Goal: Information Seeking & Learning: Compare options

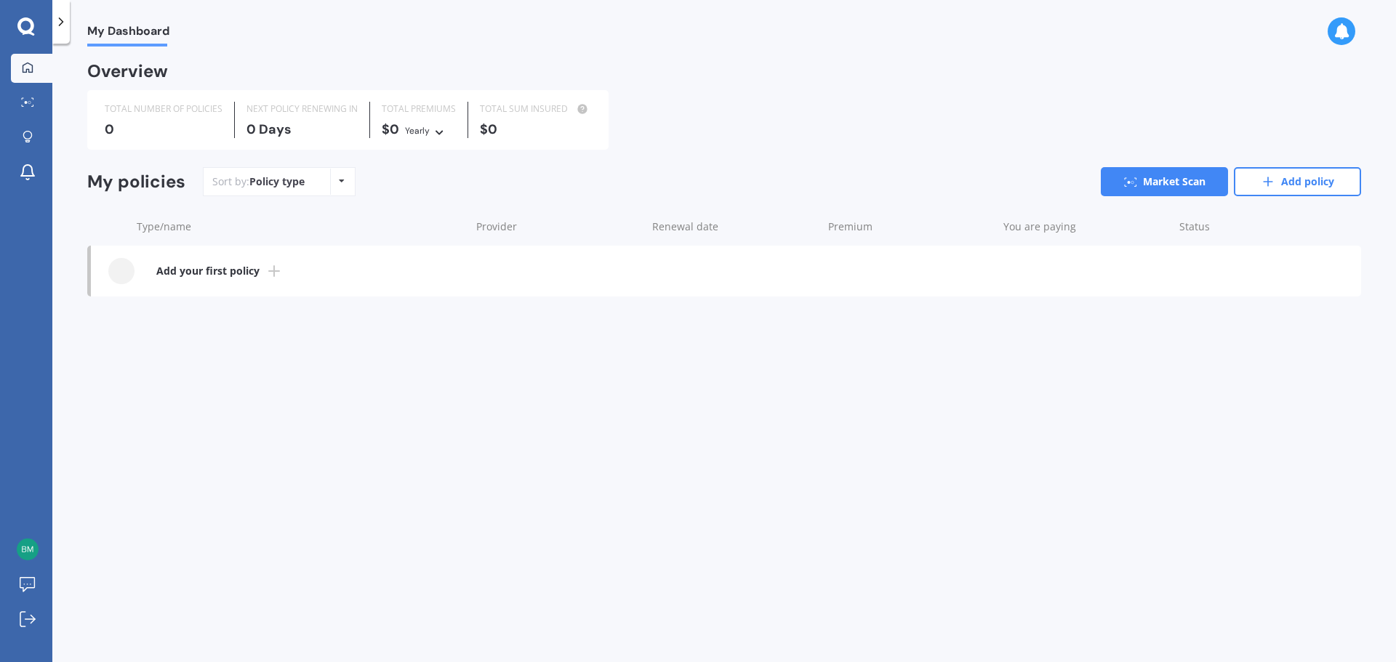
click at [268, 274] on icon at bounding box center [273, 271] width 17 height 17
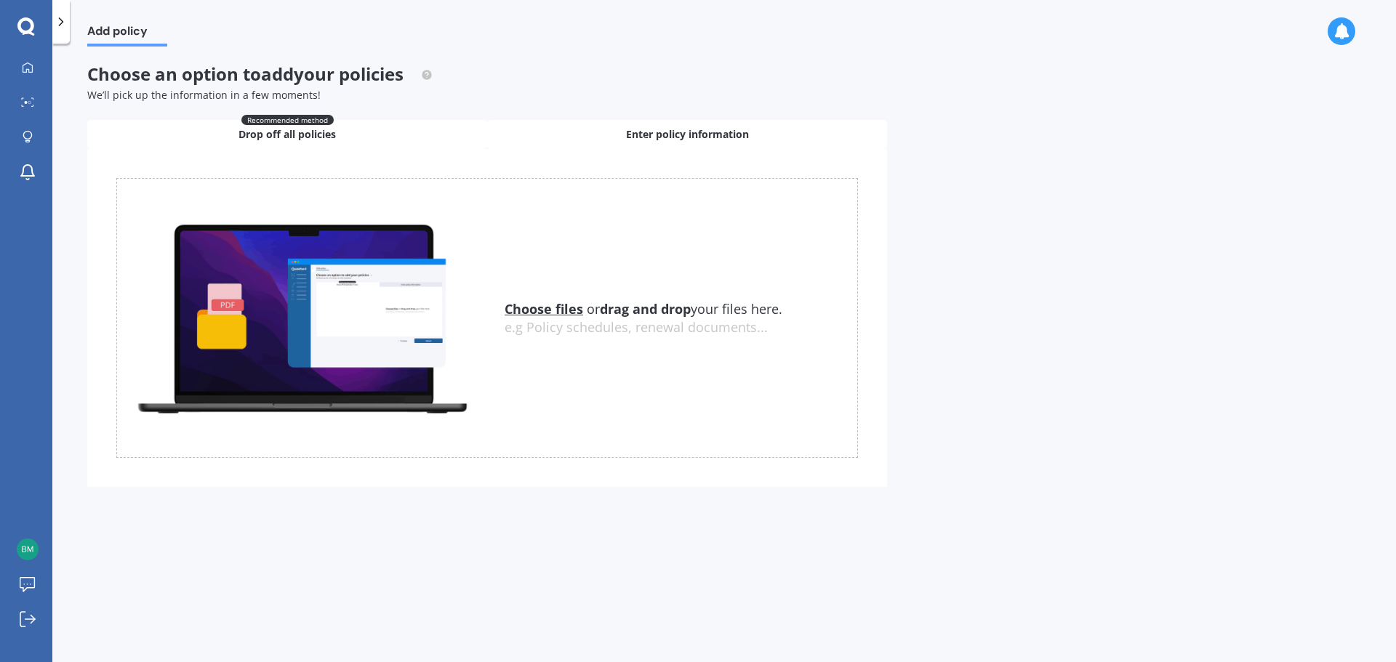
click at [674, 131] on span "Enter policy information" at bounding box center [687, 134] width 123 height 15
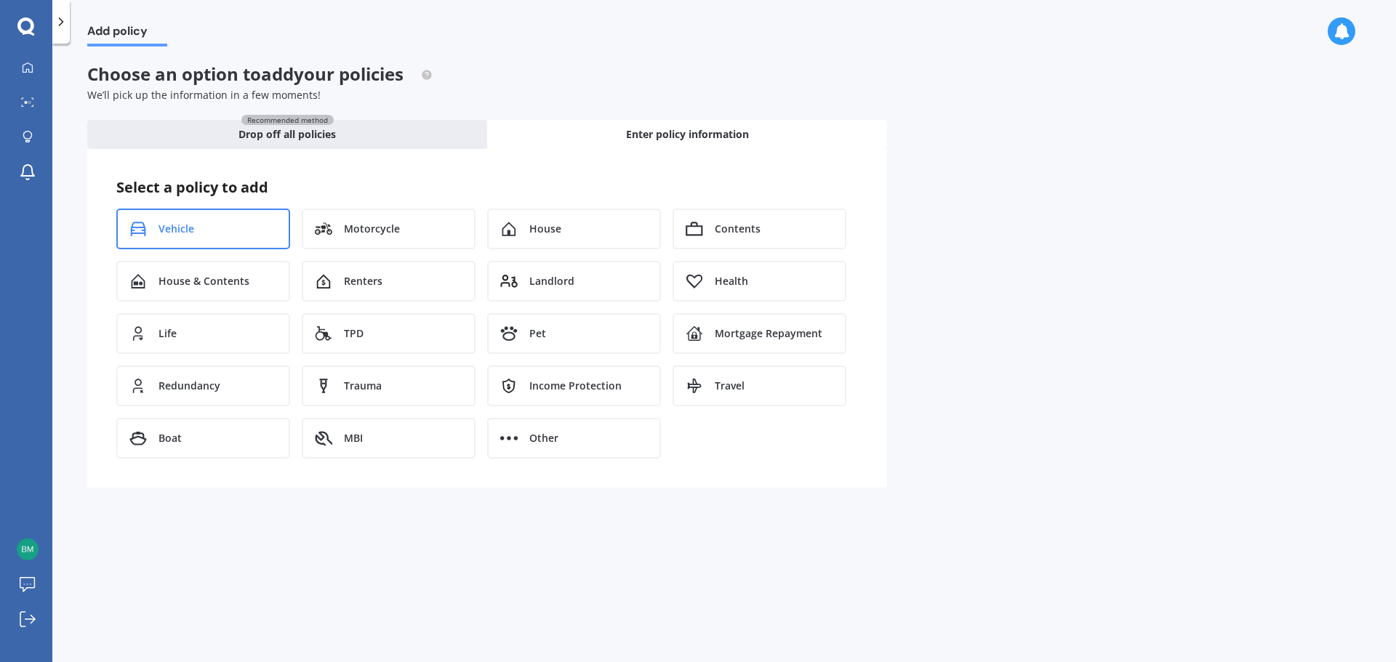
click at [211, 223] on div "Vehicle" at bounding box center [203, 229] width 174 height 41
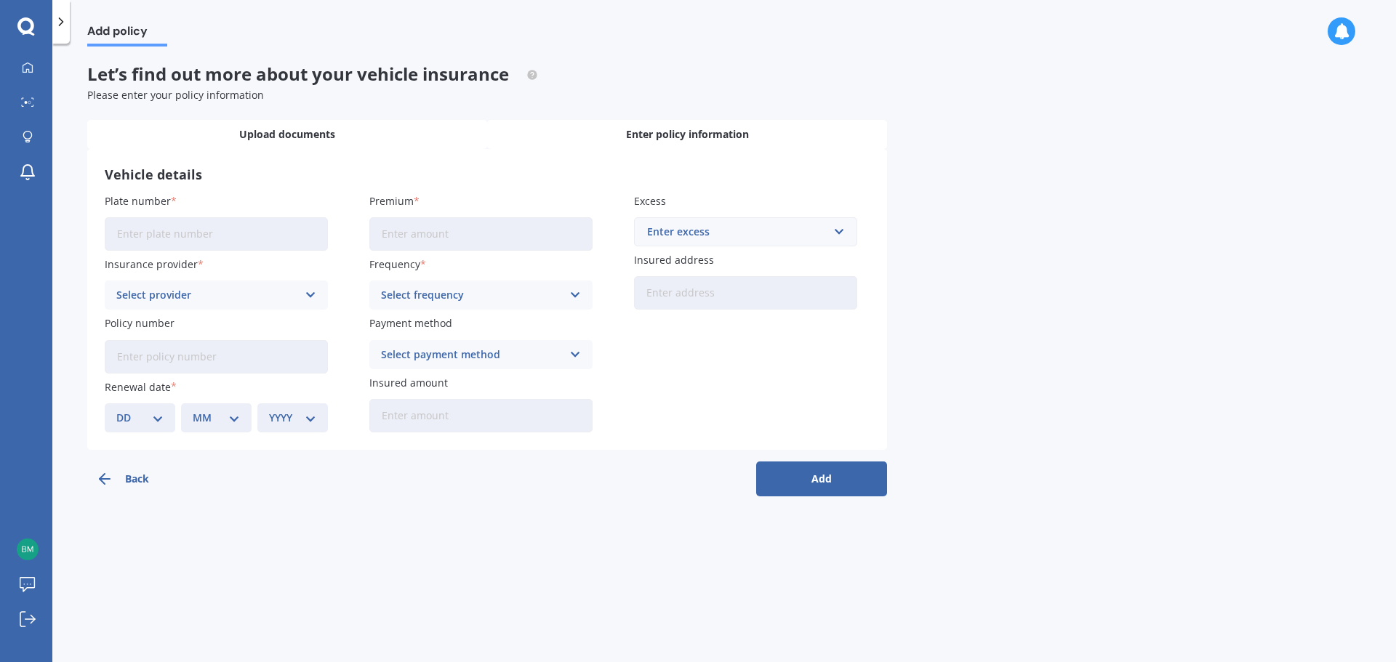
click at [338, 141] on div "Upload documents" at bounding box center [287, 134] width 400 height 29
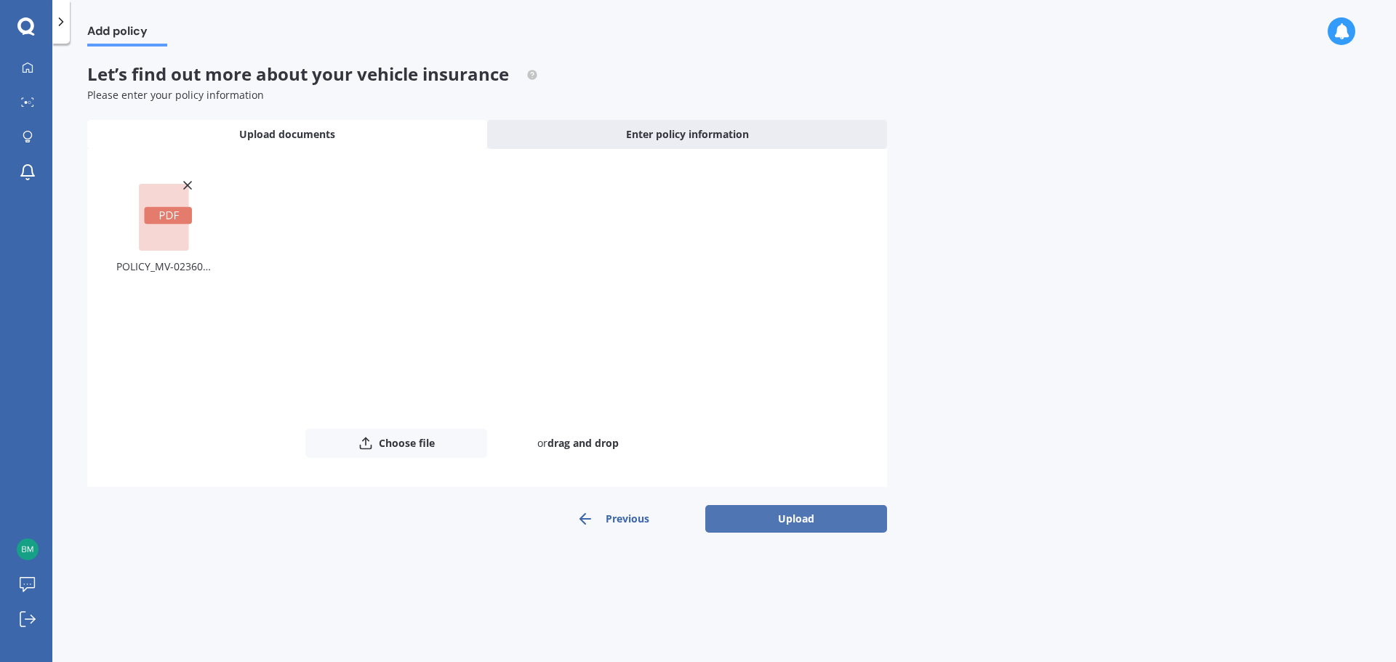
click at [806, 526] on button "Upload" at bounding box center [796, 519] width 182 height 28
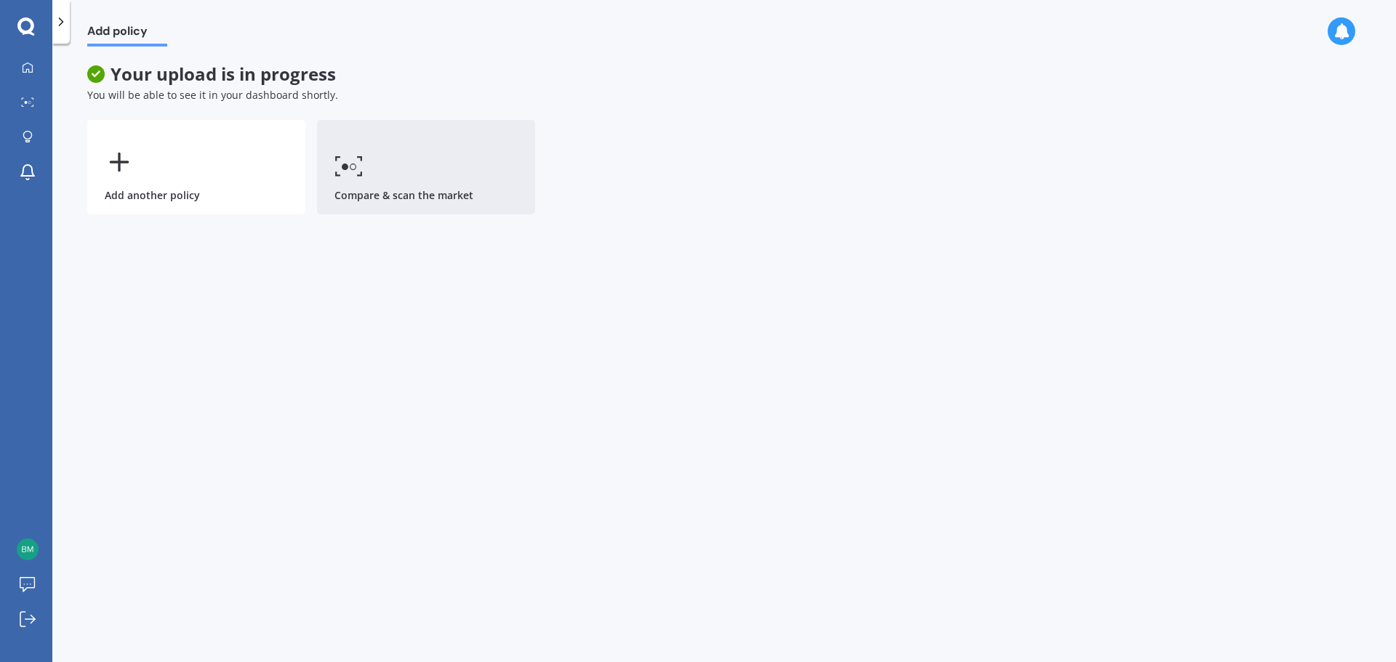
click at [430, 184] on link "Compare & scan the market" at bounding box center [426, 167] width 218 height 95
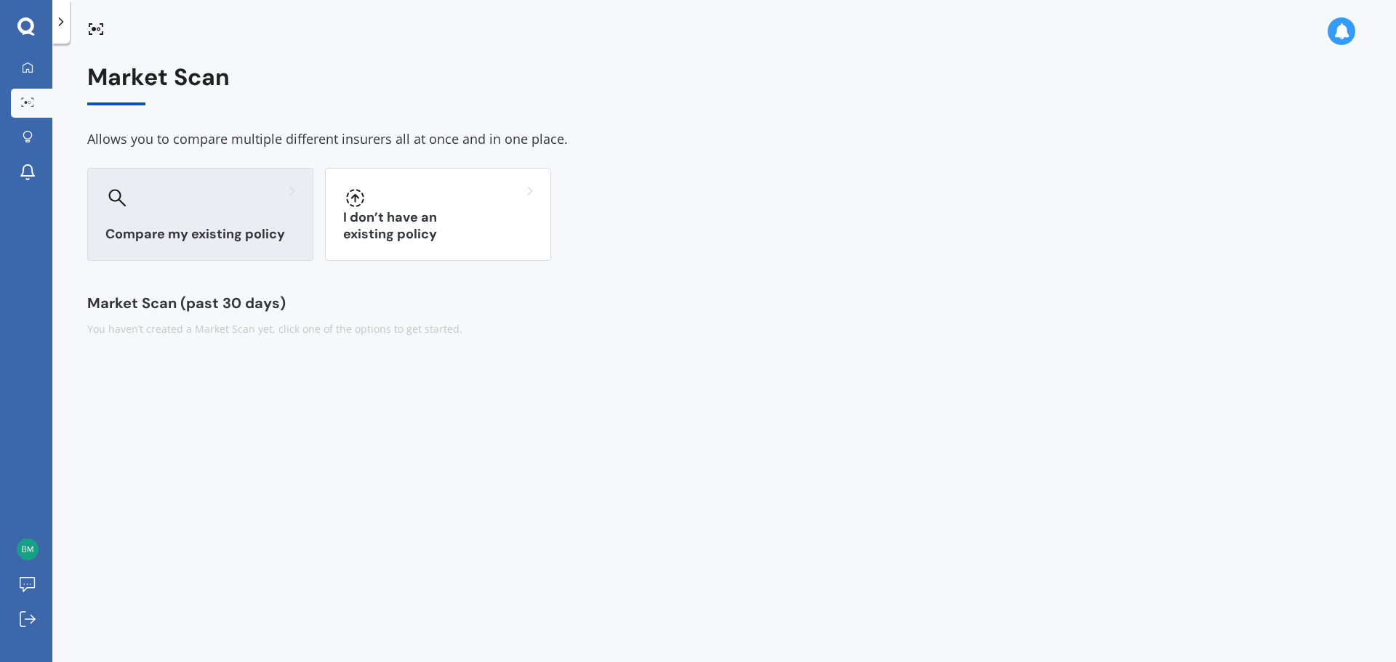
click at [224, 225] on div "Compare my existing policy" at bounding box center [200, 214] width 226 height 93
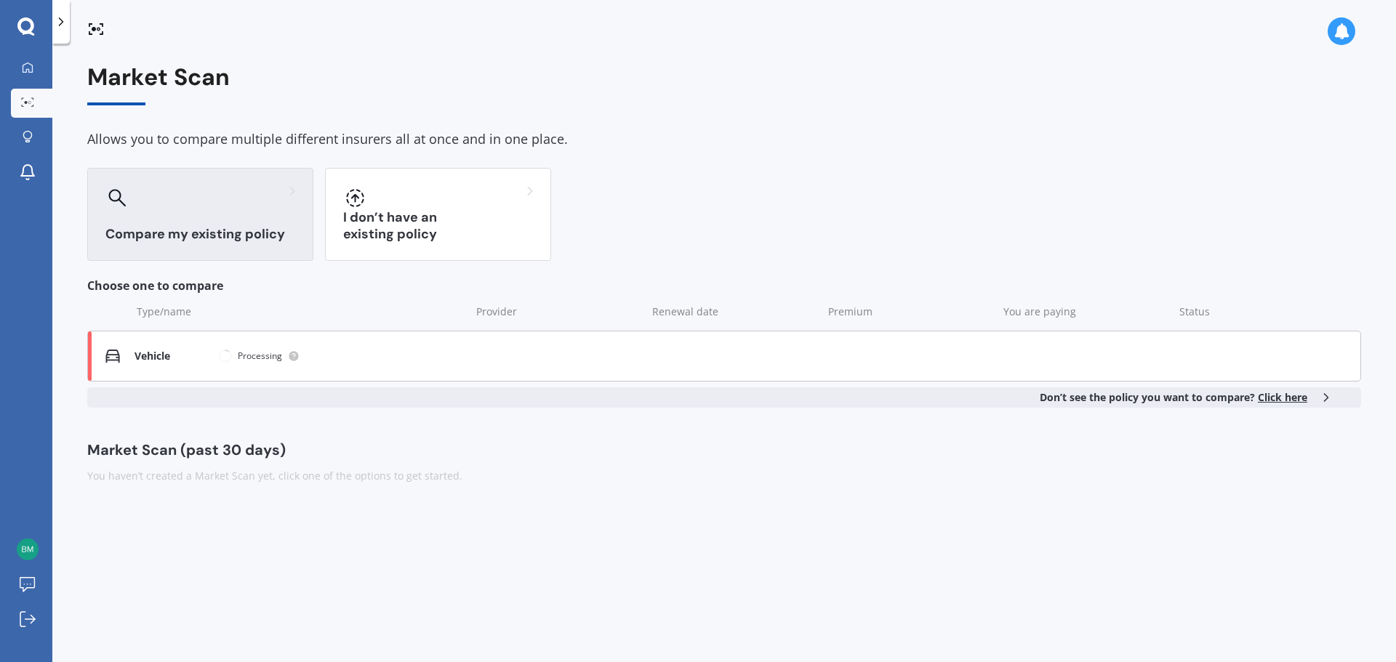
click at [191, 358] on div "Vehicle" at bounding box center [171, 356] width 73 height 12
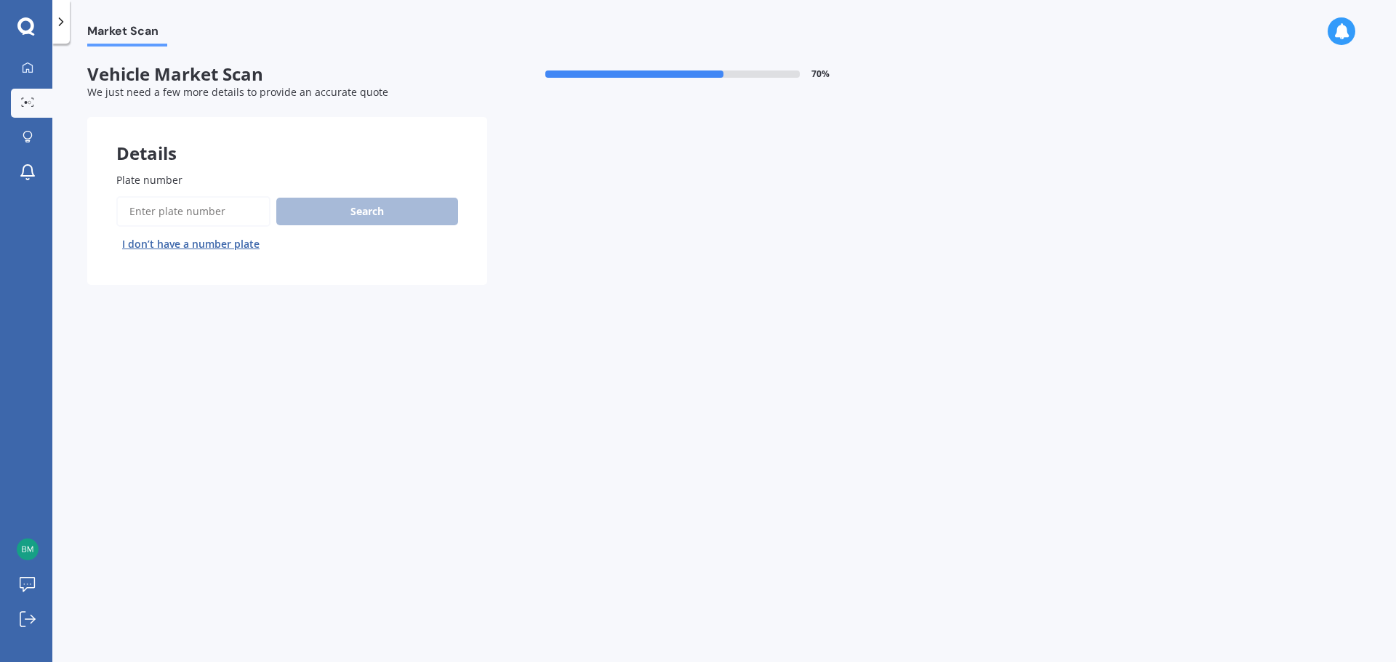
click at [229, 217] on input "Plate number" at bounding box center [193, 211] width 154 height 31
type input "RAY739"
click at [0, 0] on button "Next" at bounding box center [0, 0] width 0 height 0
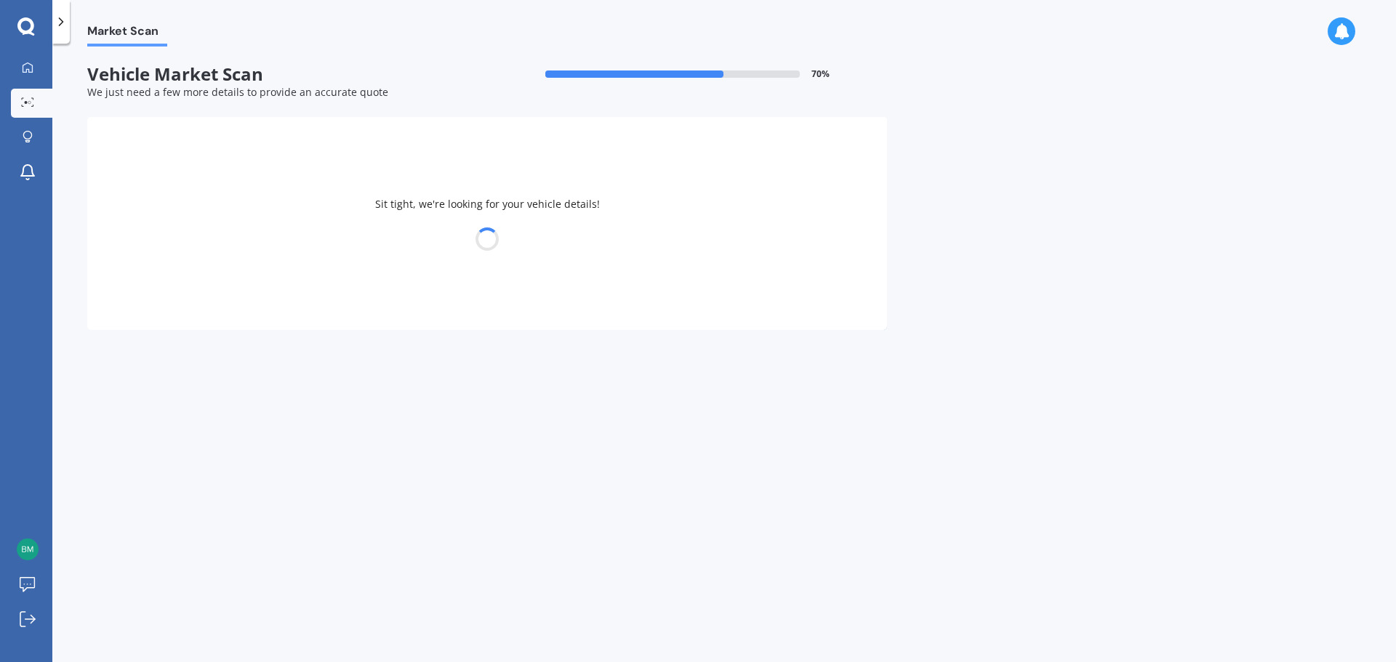
select select "MAZDA"
select select "05"
select select "08"
select select "1967"
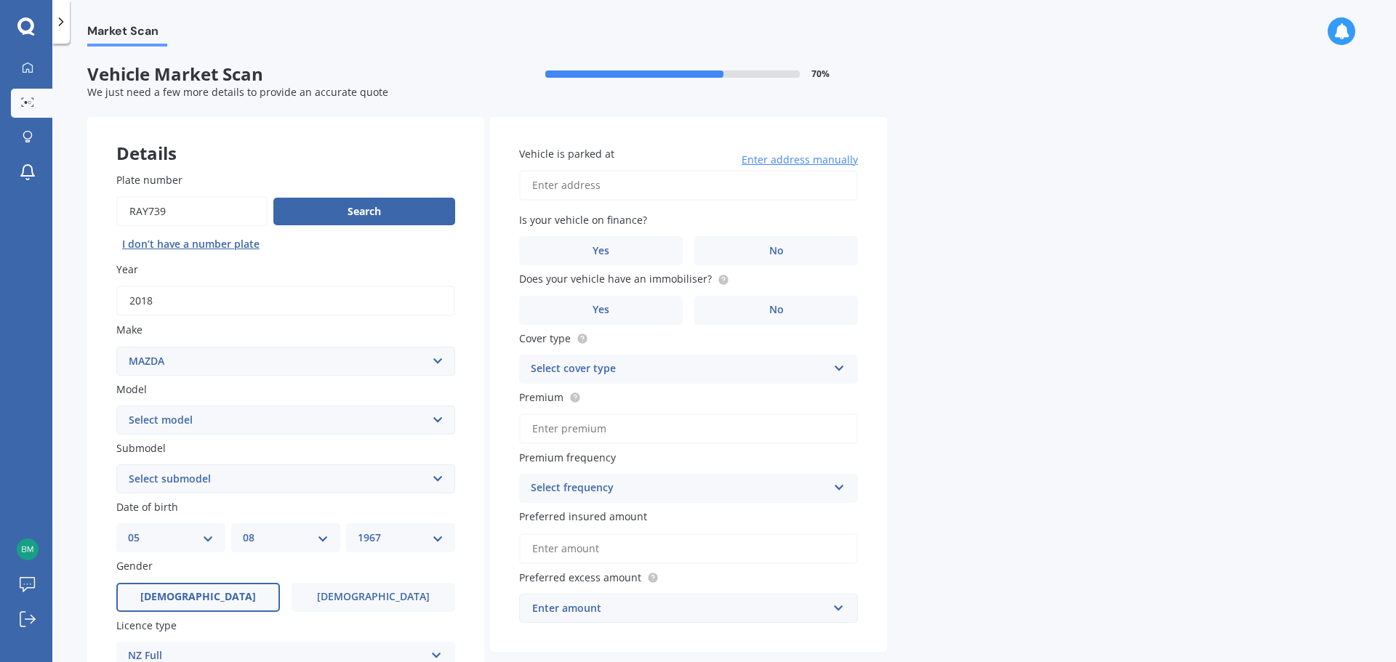
click at [651, 188] on input "Vehicle is parked at" at bounding box center [688, 185] width 339 height 31
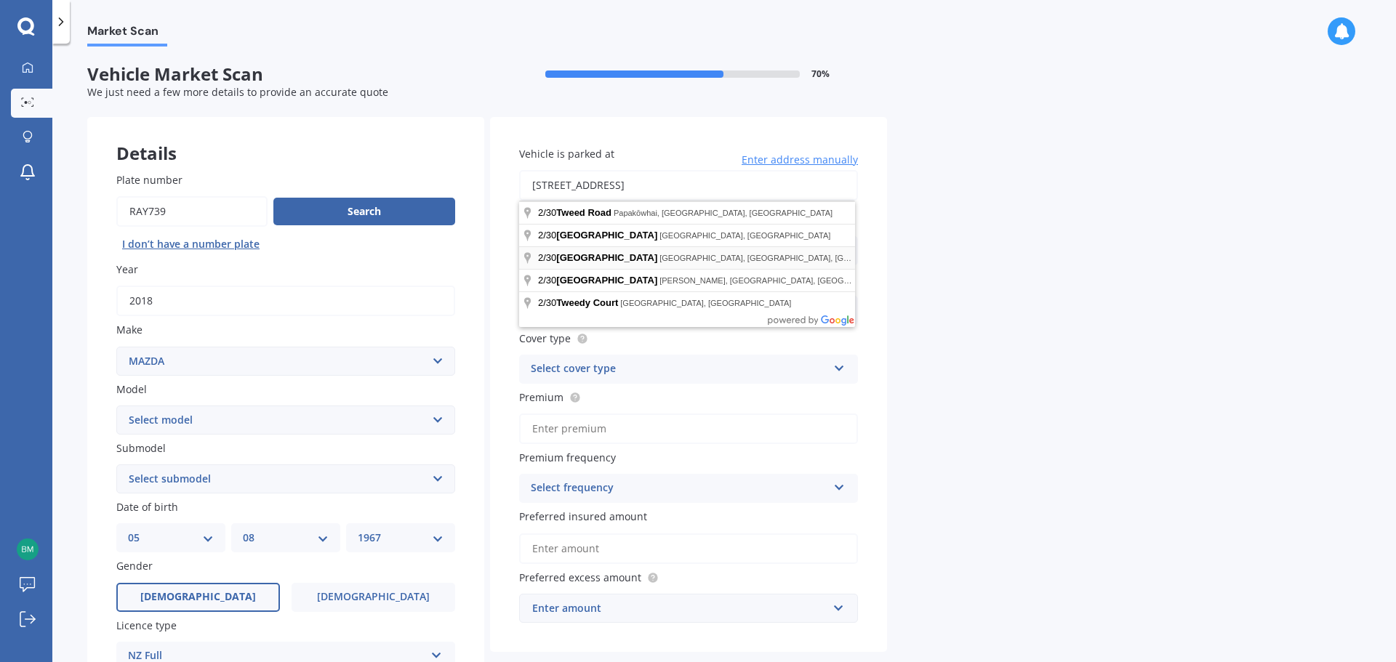
type input "[STREET_ADDRESS]"
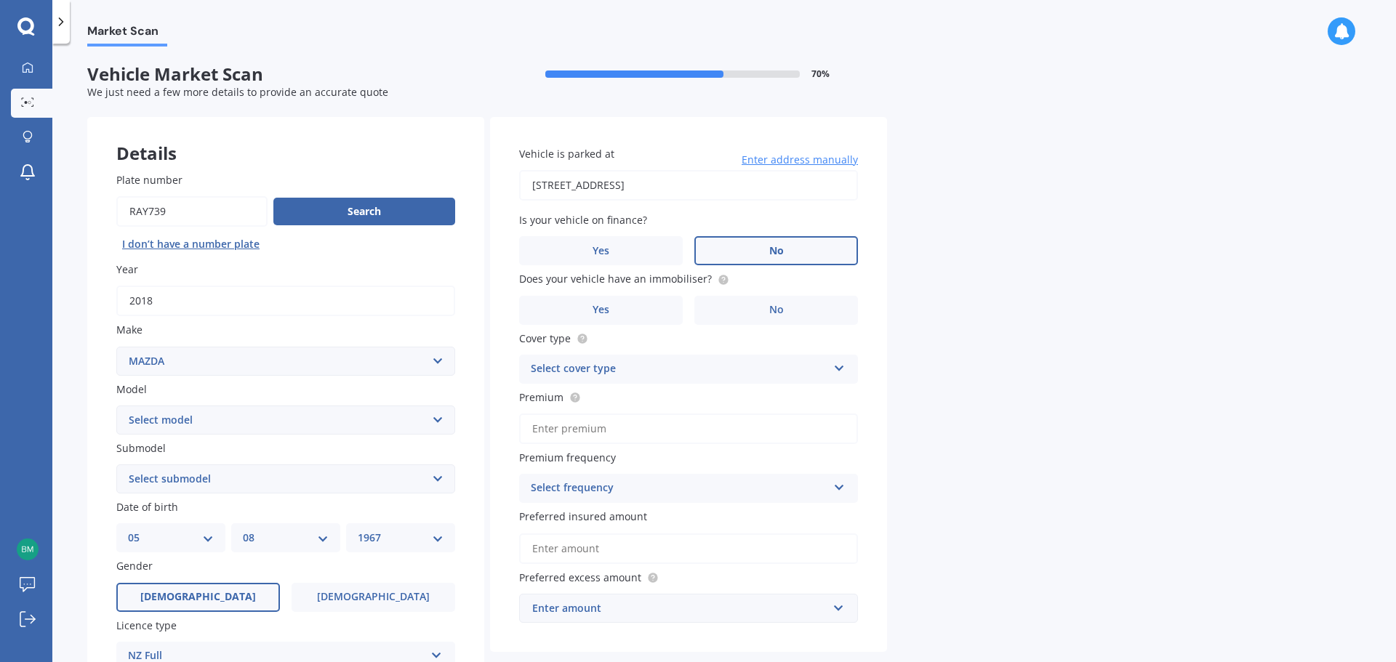
click at [740, 247] on label "No" at bounding box center [776, 250] width 164 height 29
click at [0, 0] on input "No" at bounding box center [0, 0] width 0 height 0
click at [634, 311] on label "Yes" at bounding box center [601, 310] width 164 height 29
click at [0, 0] on input "Yes" at bounding box center [0, 0] width 0 height 0
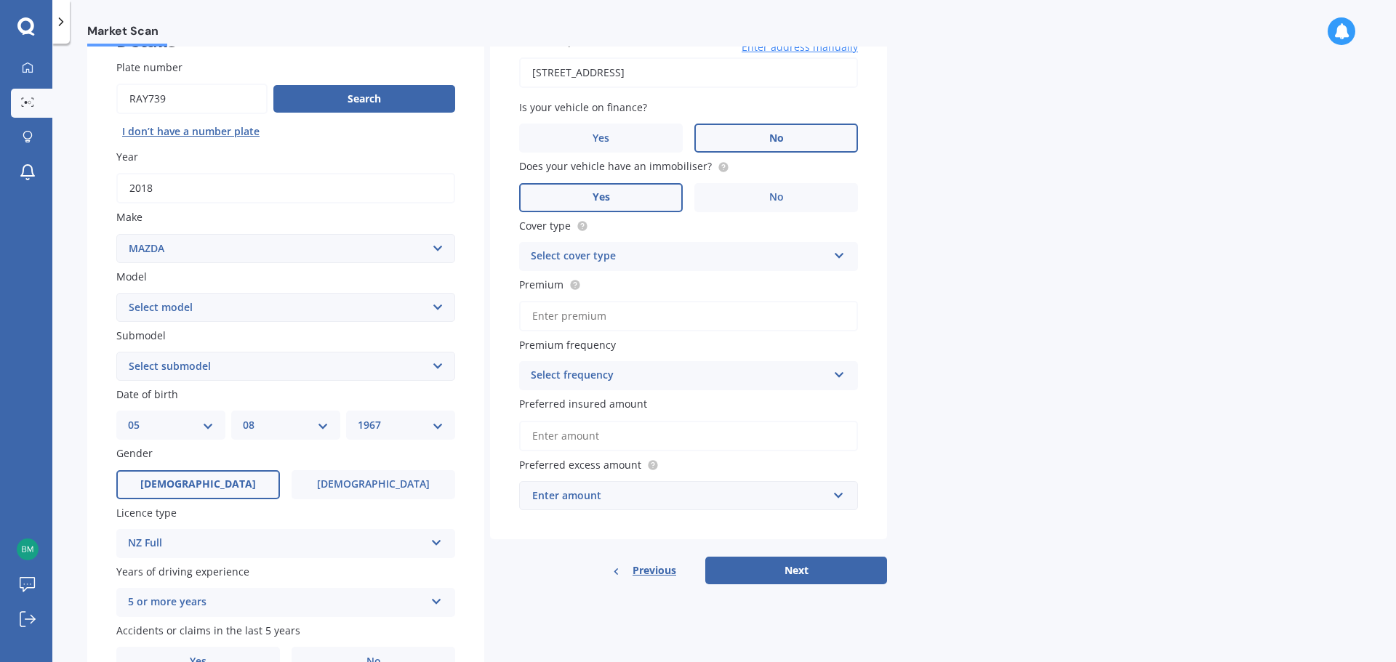
scroll to position [145, 0]
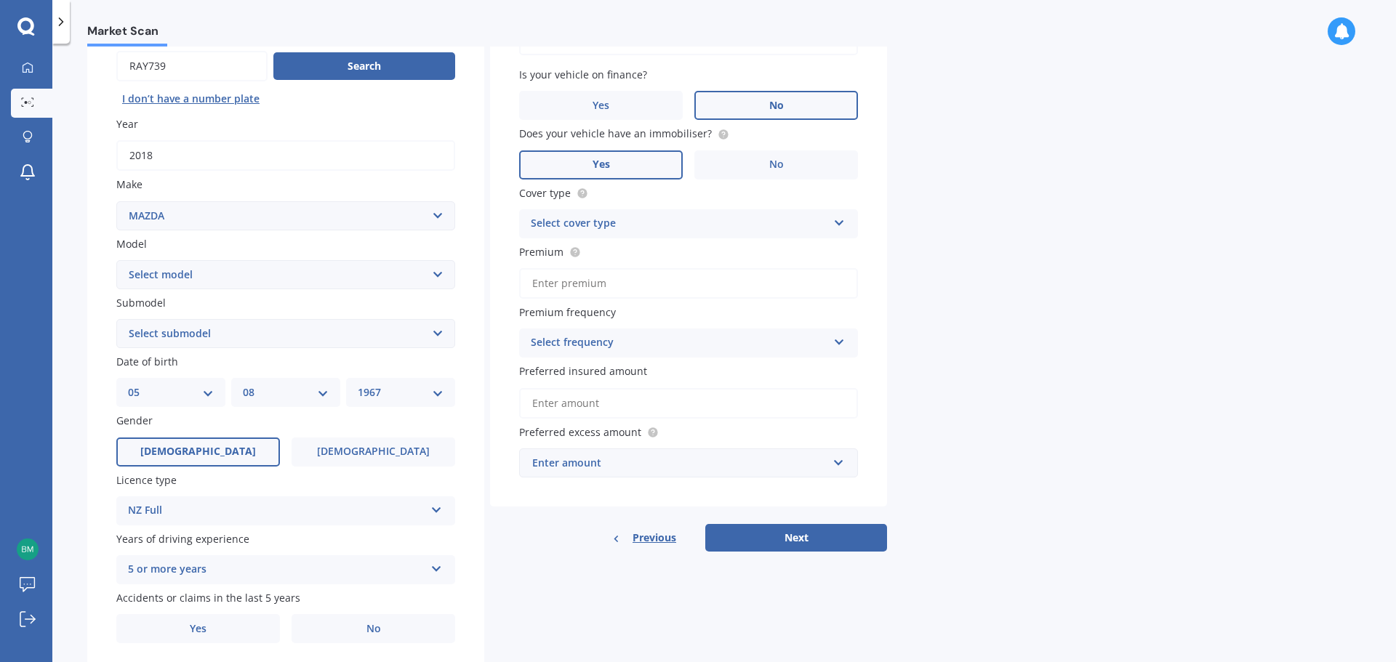
click at [670, 215] on div "Select cover type" at bounding box center [679, 223] width 297 height 17
click at [623, 250] on div "Comprehensive" at bounding box center [688, 252] width 337 height 26
click at [625, 284] on input "Premium" at bounding box center [688, 283] width 339 height 31
type input "$5.00"
type input "$143.00"
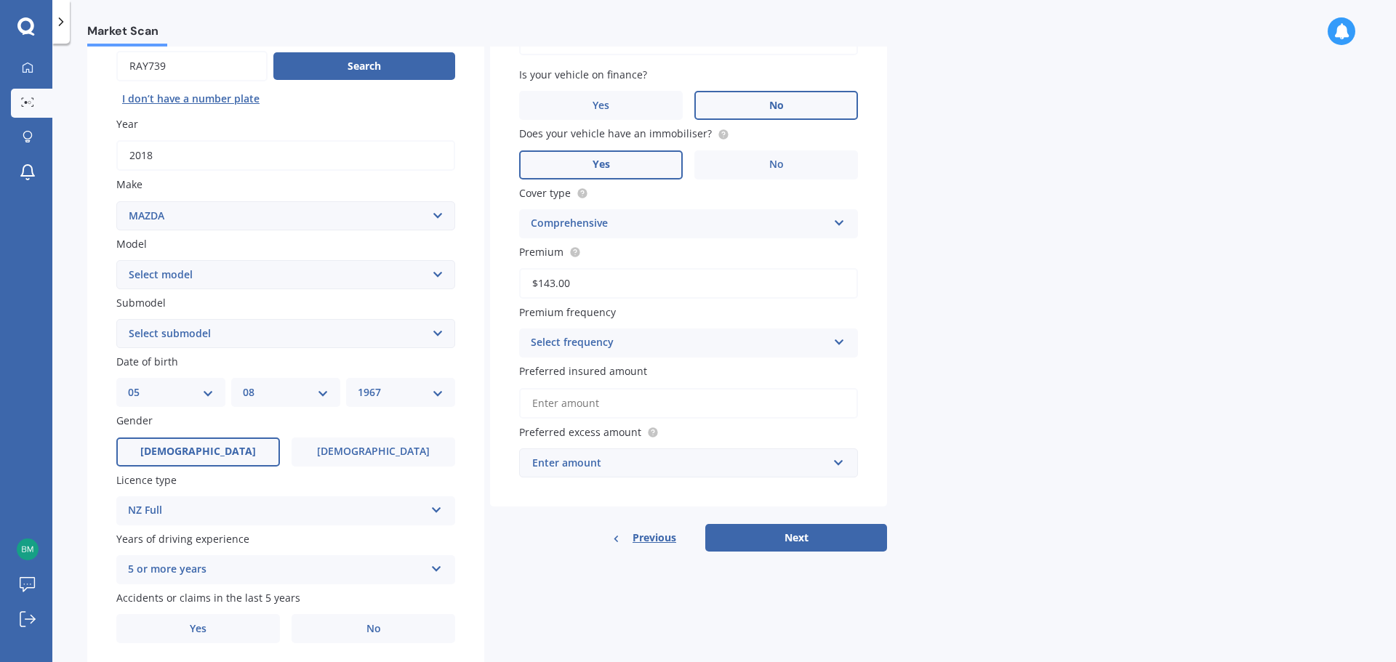
click at [671, 347] on div "Select frequency" at bounding box center [679, 342] width 297 height 17
click at [588, 458] on div "Monthly" at bounding box center [688, 450] width 337 height 26
click at [655, 468] on div "Enter amount" at bounding box center [679, 463] width 295 height 16
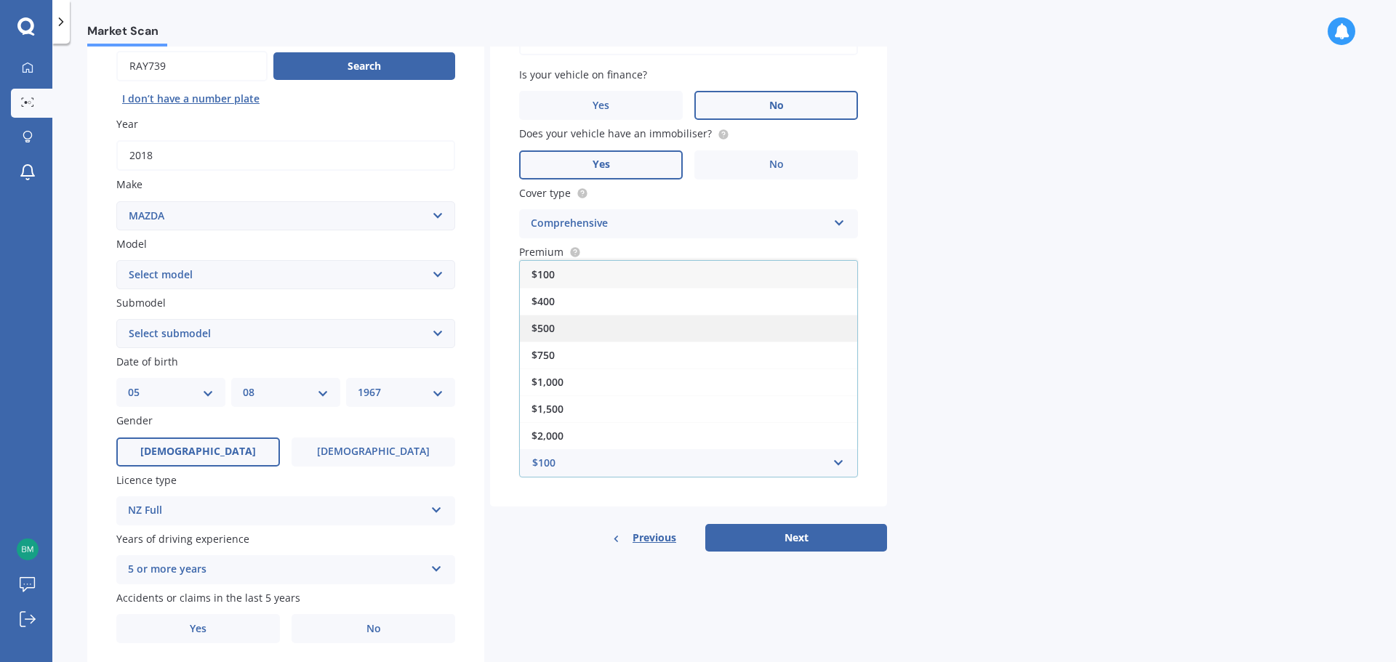
click at [588, 324] on div "$500" at bounding box center [688, 328] width 337 height 27
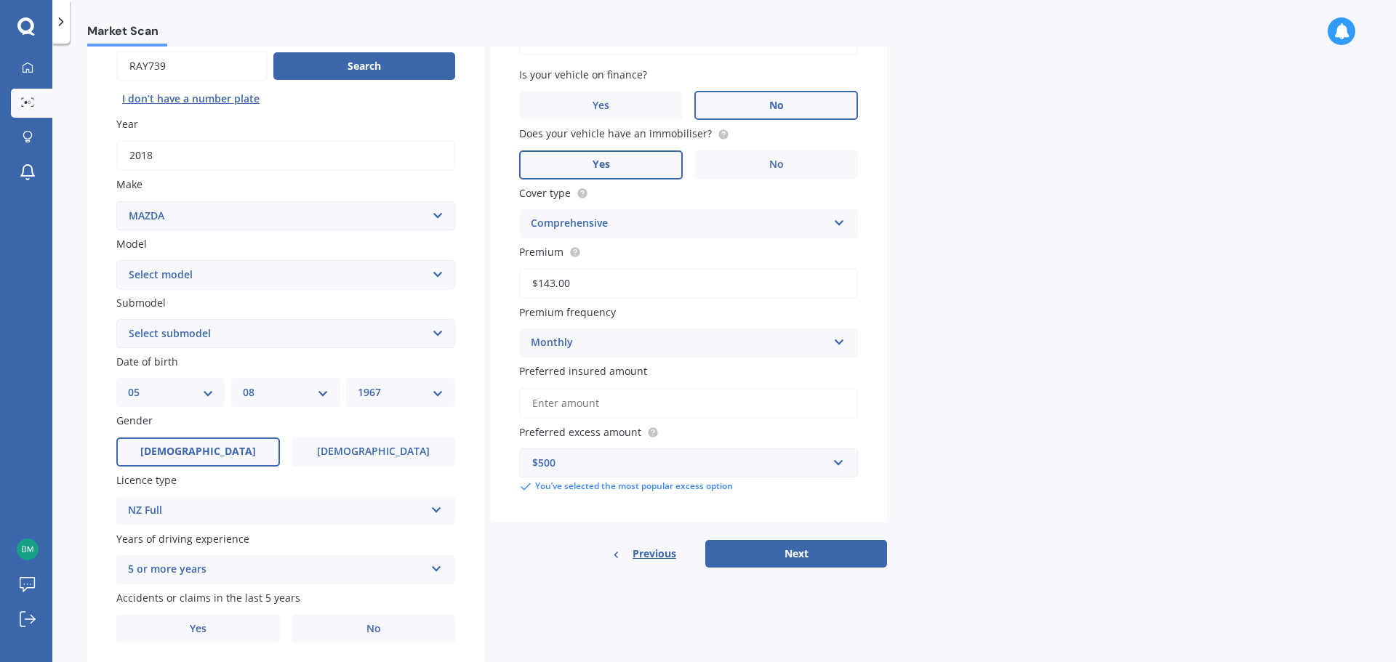
click at [604, 394] on input "Preferred insured amount" at bounding box center [688, 403] width 339 height 31
click at [884, 463] on div "Vehicle is parked at [STREET_ADDRESS] Enter address manually Is your vehicle on…" at bounding box center [688, 247] width 397 height 551
click at [689, 395] on input "Preferred insured amount" at bounding box center [688, 403] width 339 height 31
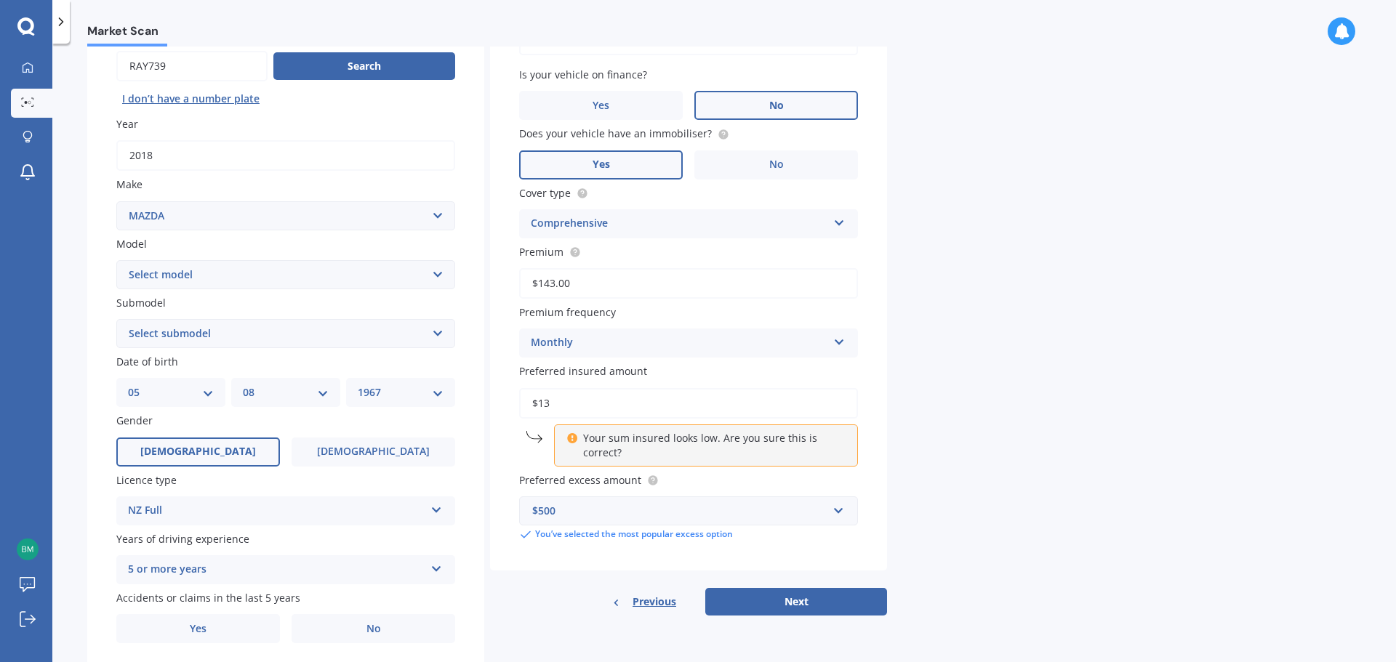
type input "$1"
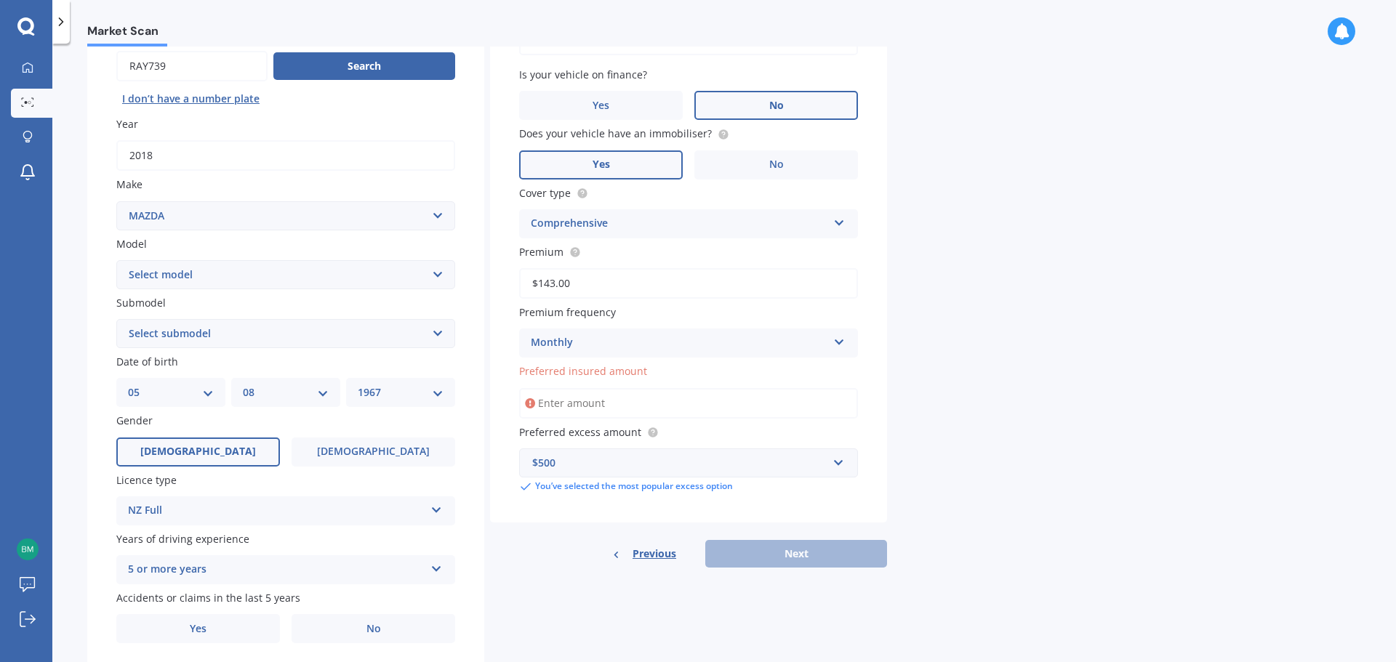
click at [547, 407] on input "Preferred insured amount" at bounding box center [688, 403] width 339 height 31
paste input "$23,660"
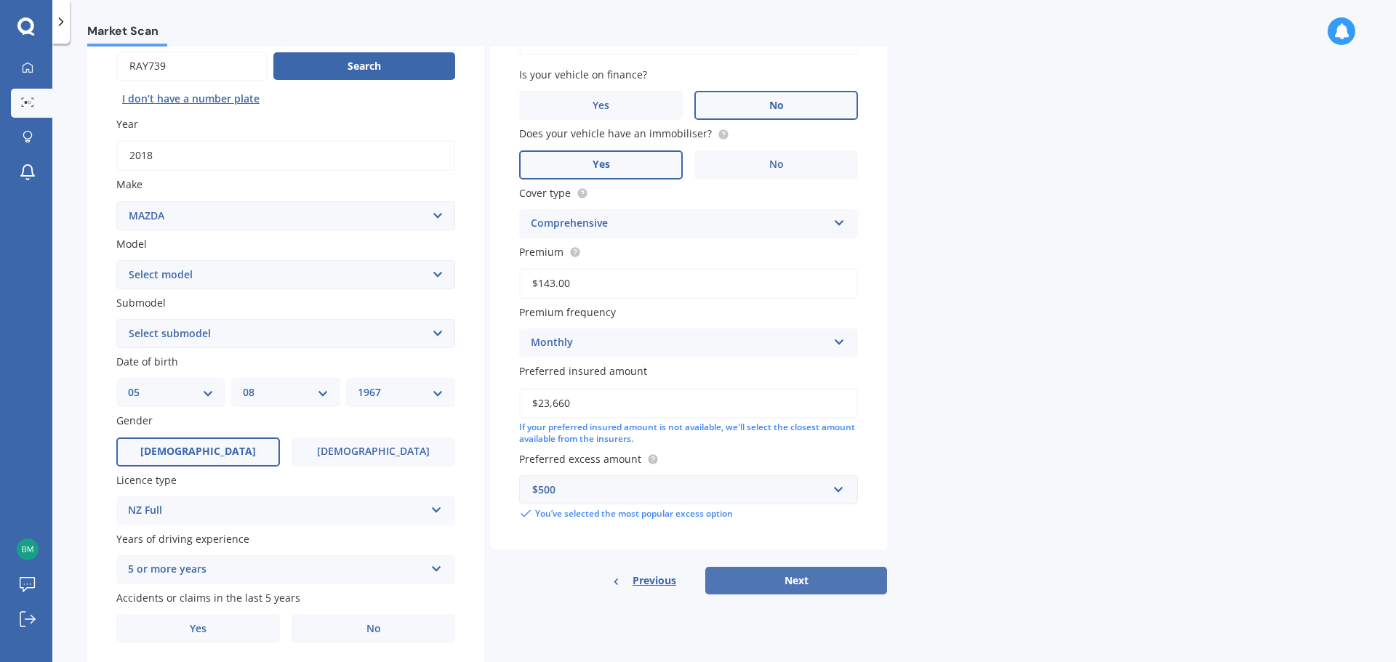
type input "$23,660"
click at [782, 576] on button "Next" at bounding box center [796, 581] width 182 height 28
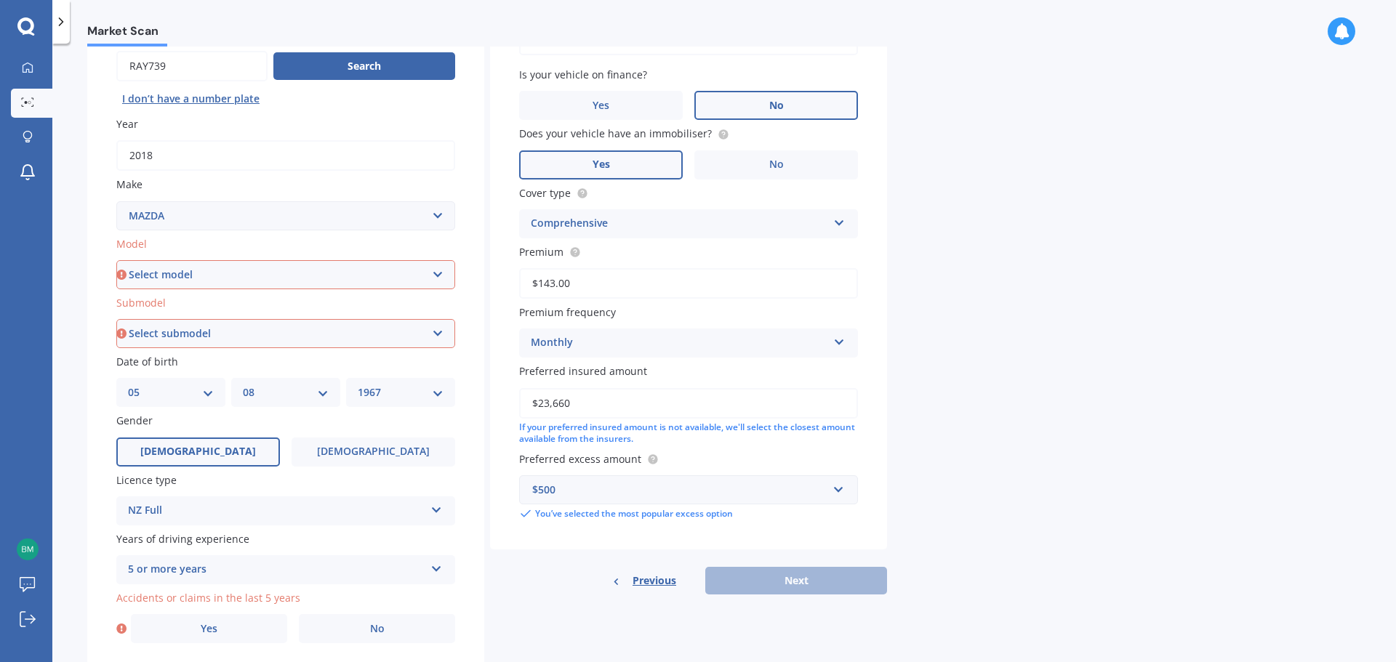
click at [1079, 529] on div "Market Scan Vehicle Market Scan 70 % We just need a few more details to provide…" at bounding box center [724, 356] width 1344 height 619
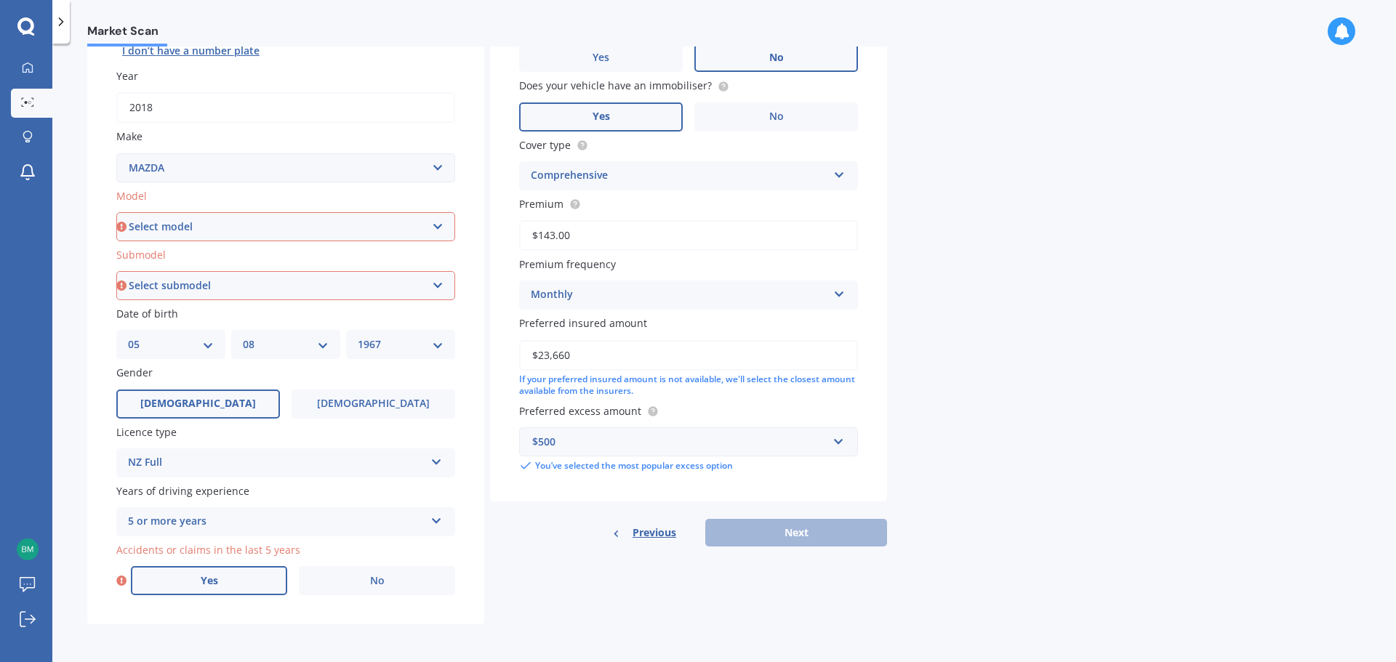
click at [226, 580] on label "Yes" at bounding box center [209, 580] width 156 height 29
click at [0, 0] on input "Yes" at bounding box center [0, 0] width 0 height 0
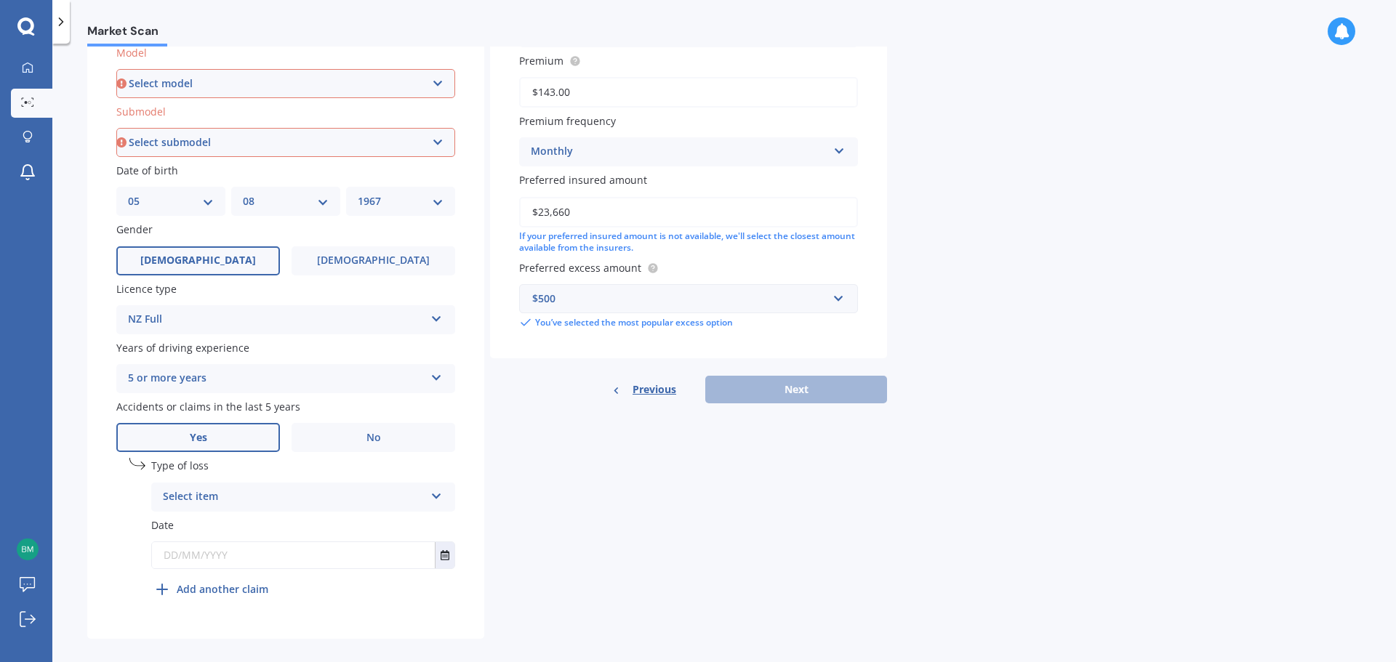
scroll to position [351, 0]
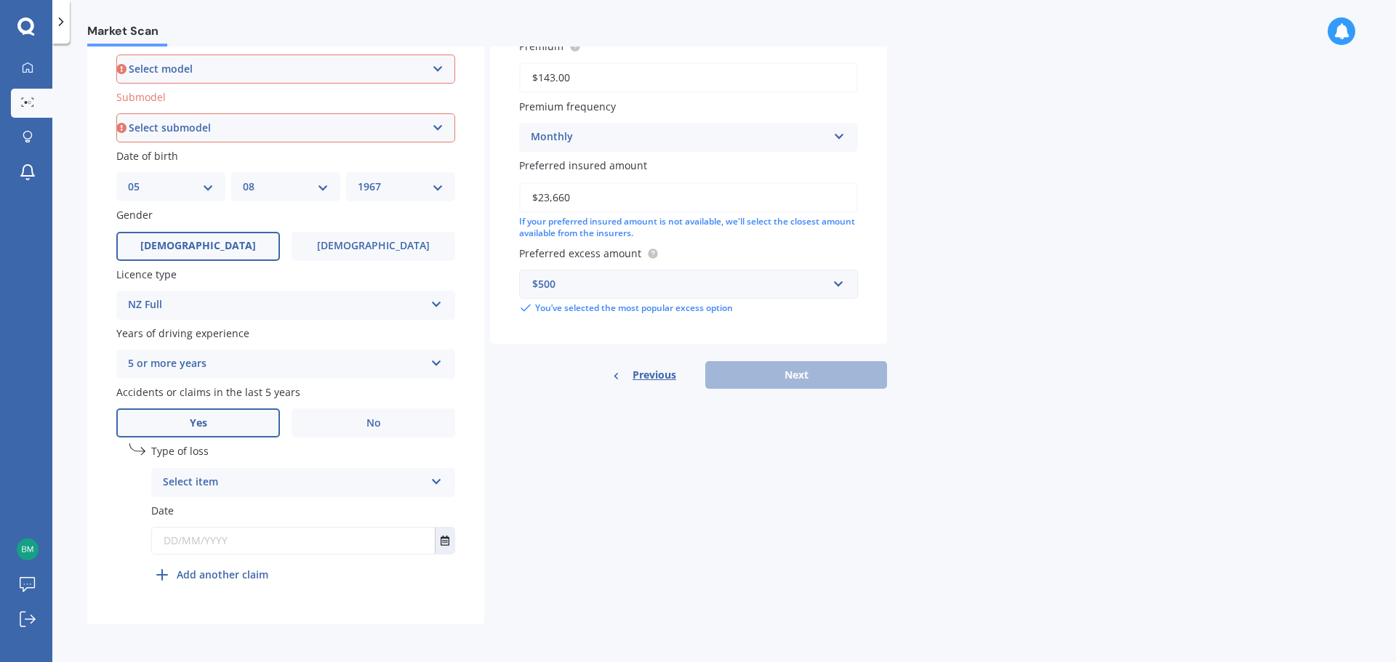
click at [230, 486] on div "Select item" at bounding box center [294, 482] width 262 height 17
click at [211, 510] on span "At fault accident" at bounding box center [205, 511] width 82 height 14
click at [245, 542] on input "text" at bounding box center [293, 541] width 283 height 26
click at [328, 538] on input "text" at bounding box center [293, 541] width 283 height 26
type input "[DATE]"
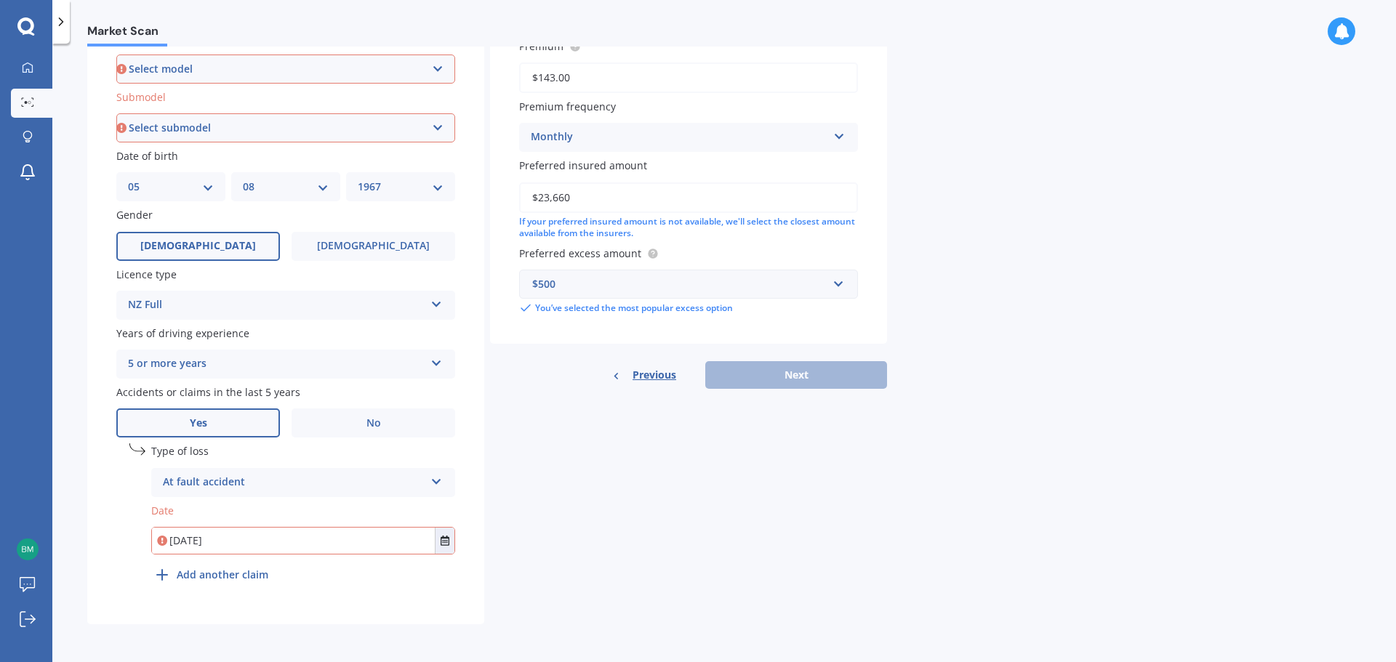
click at [510, 617] on div "Details Plate number Search I don’t have a number plate Year [DATE] Make Select…" at bounding box center [487, 195] width 800 height 859
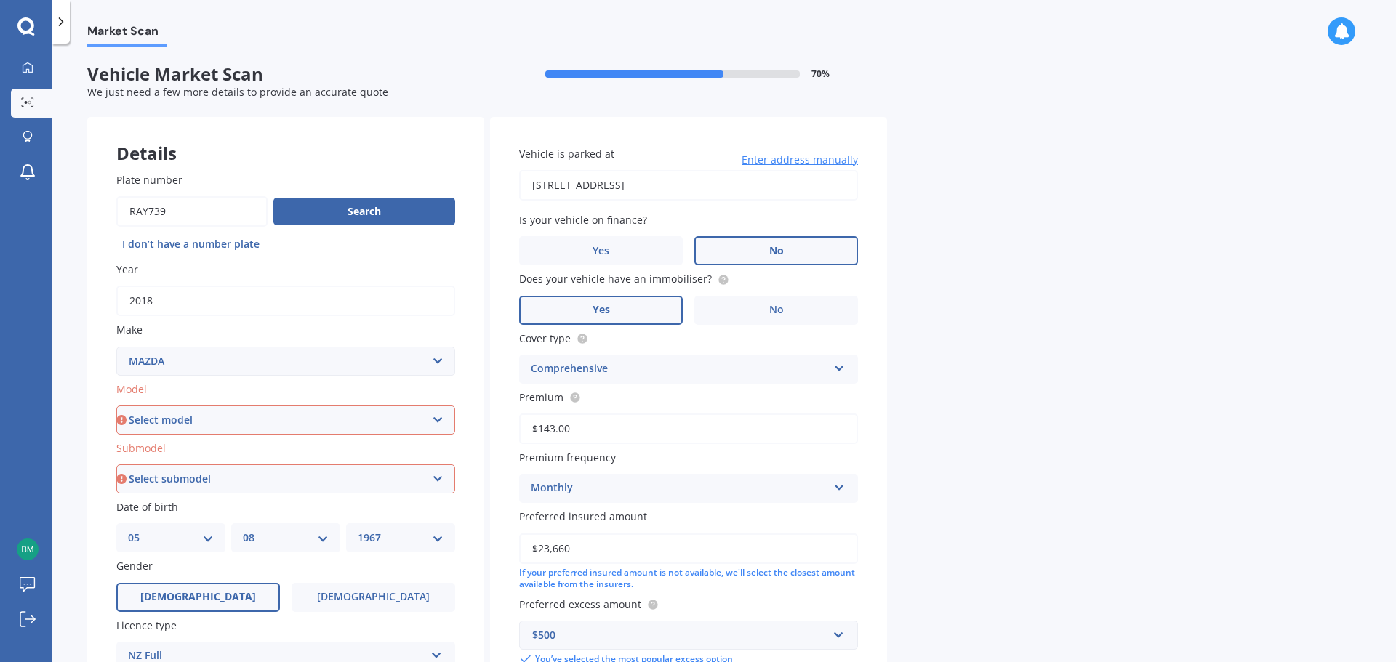
scroll to position [218, 0]
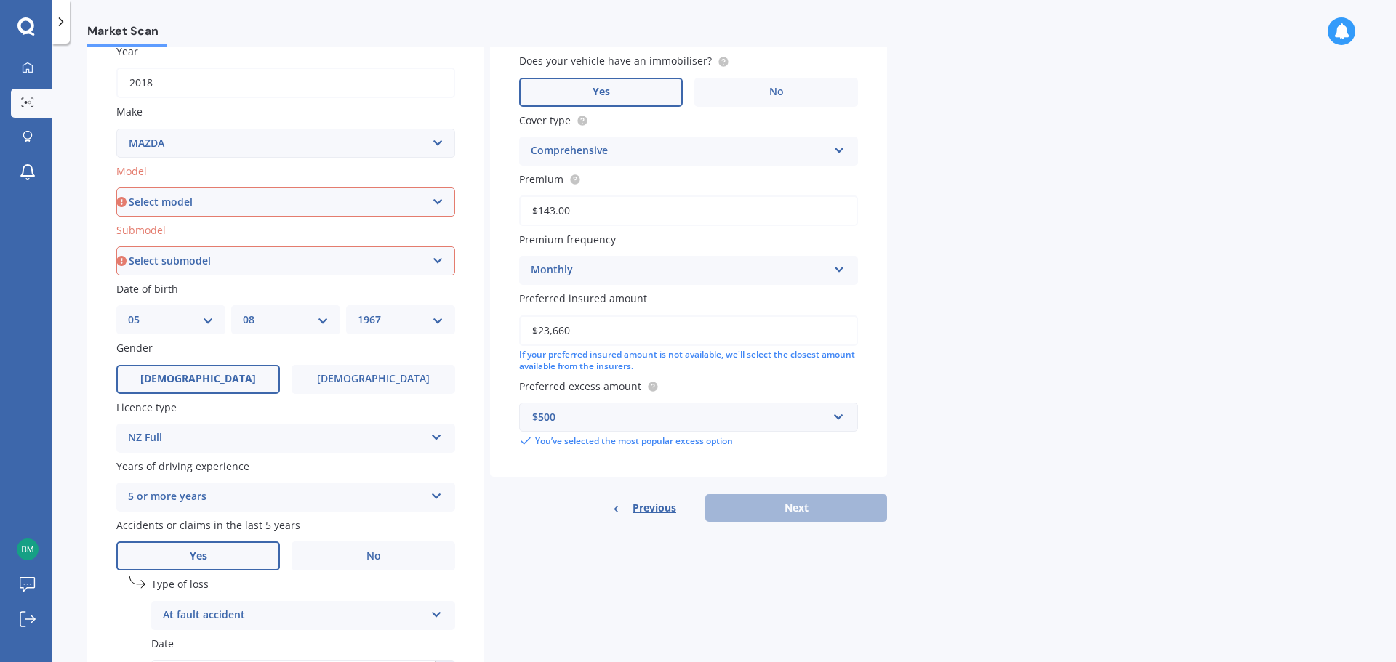
click at [240, 254] on select "Select submodel" at bounding box center [285, 261] width 339 height 29
click at [234, 208] on select "Select model 121 2 3 323 323 / Familia 6 626 929 Atenza Autozam Axela AZ3 B2000…" at bounding box center [285, 202] width 339 height 29
select select "CX3"
click at [116, 188] on select "Select model 121 2 3 323 323 / Familia 6 626 929 Atenza Autozam Axela AZ3 B2000…" at bounding box center [285, 202] width 339 height 29
click at [241, 264] on select "Select submodel" at bounding box center [285, 261] width 339 height 29
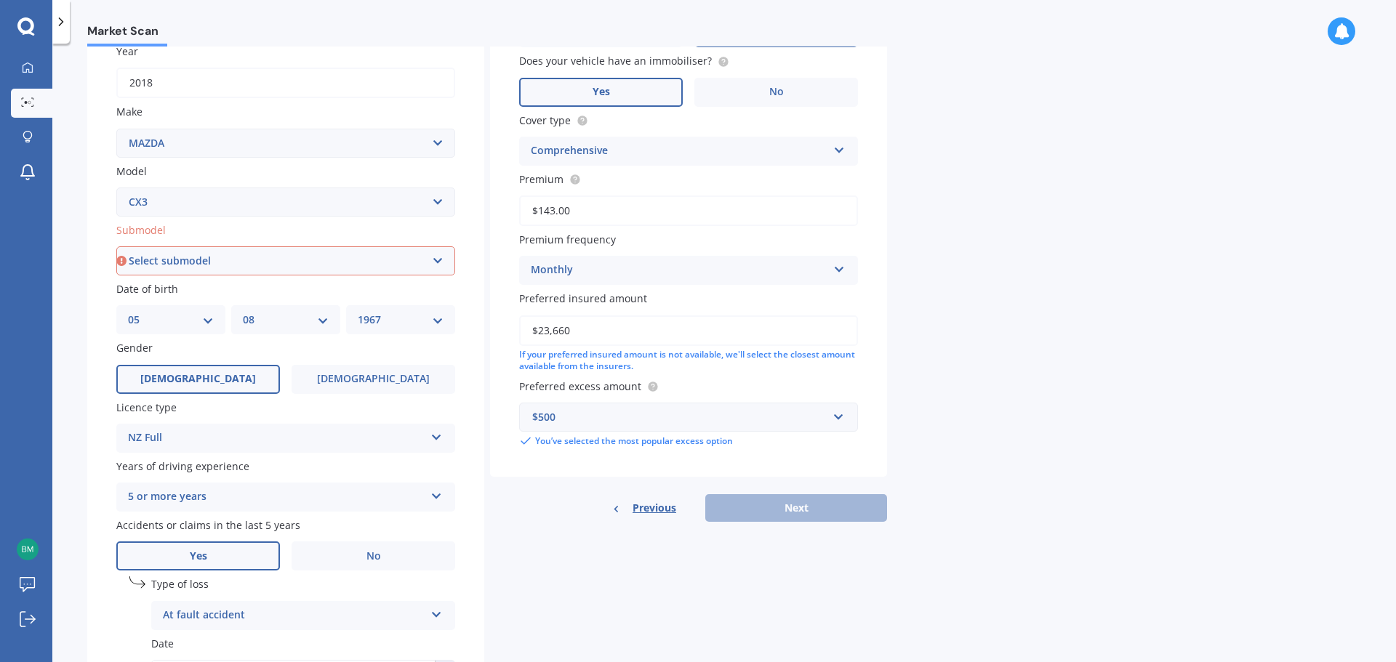
select select "FWD 2.0L GLX PETROL"
click at [116, 247] on select "Select submodel AWD 1.5L GSX diesel AWD 1.5L limited diesel AWD 2.0L GSX petrol…" at bounding box center [285, 261] width 339 height 29
click at [782, 519] on button "Next" at bounding box center [796, 508] width 182 height 28
select select "05"
select select "08"
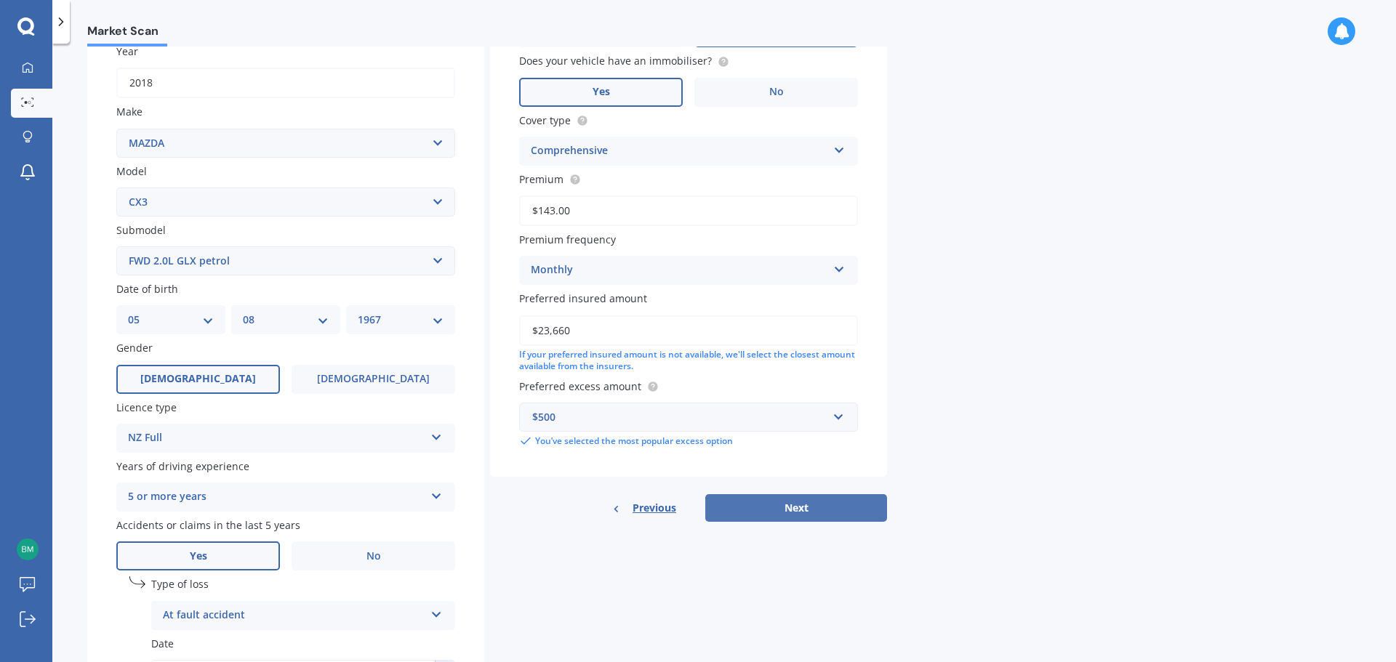
select select "1967"
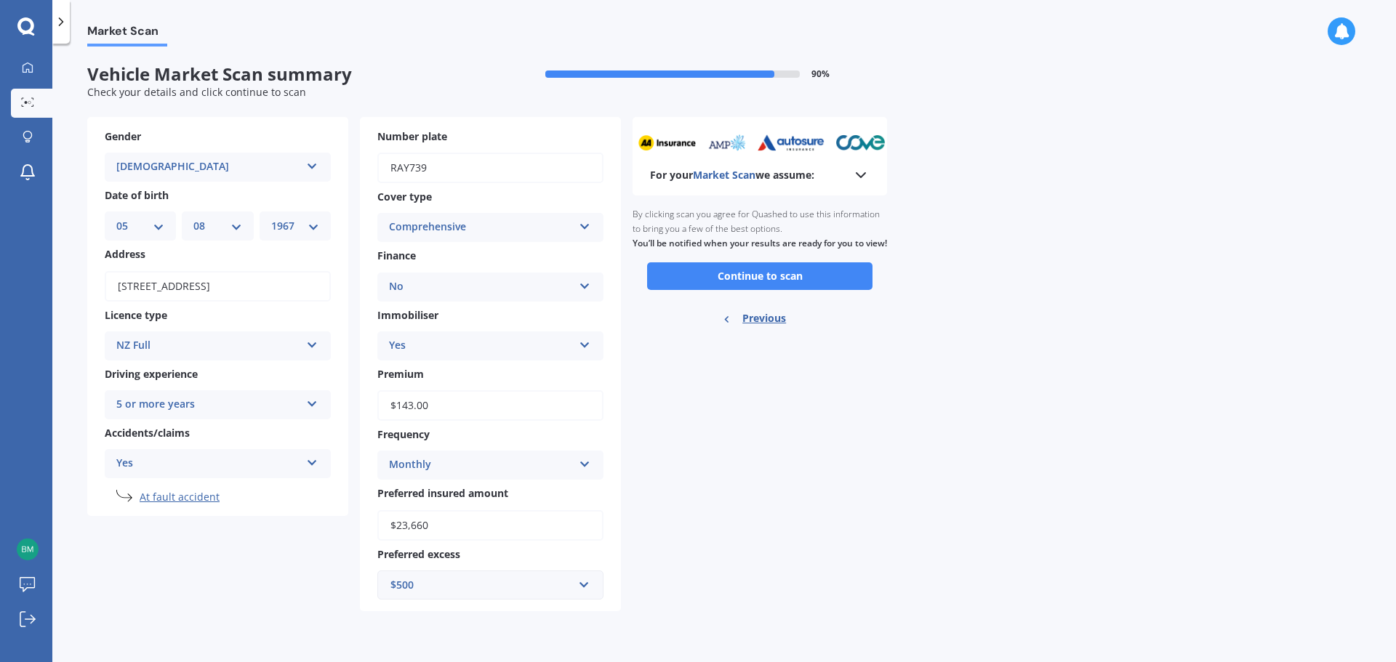
scroll to position [0, 0]
click at [753, 290] on button "Continue to scan" at bounding box center [759, 277] width 225 height 28
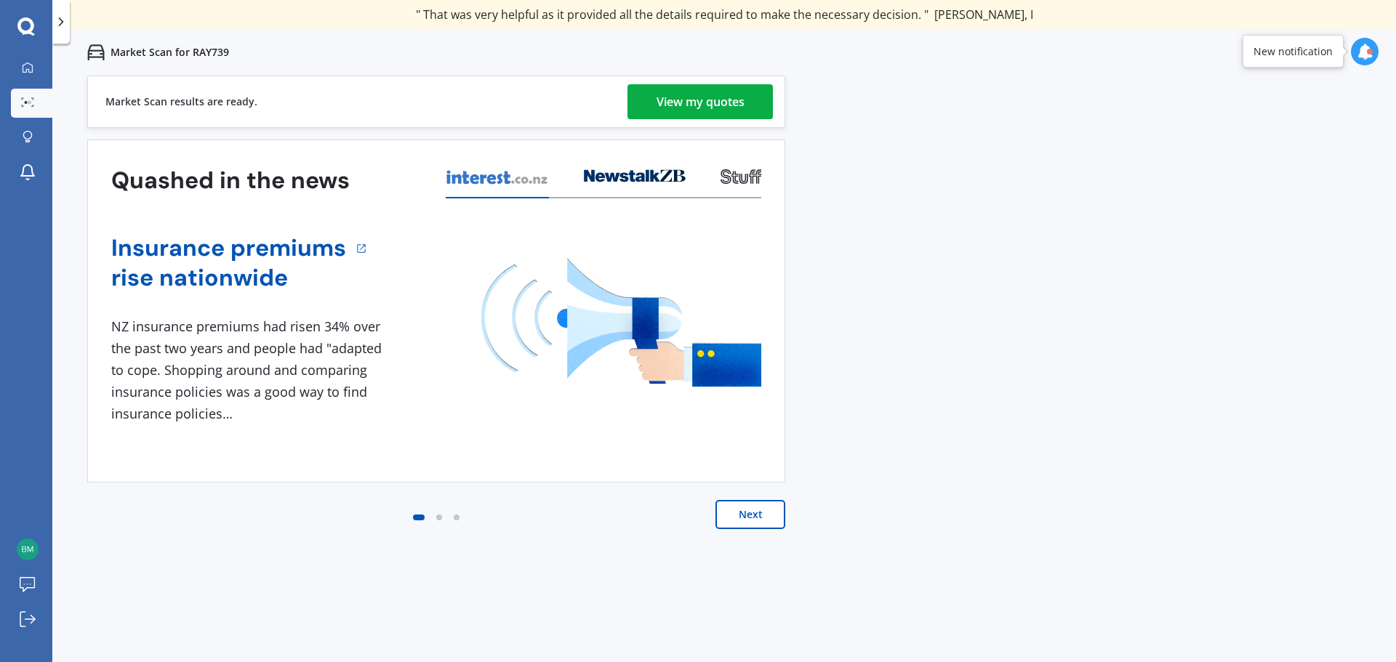
click at [713, 105] on div "View my quotes" at bounding box center [701, 101] width 88 height 35
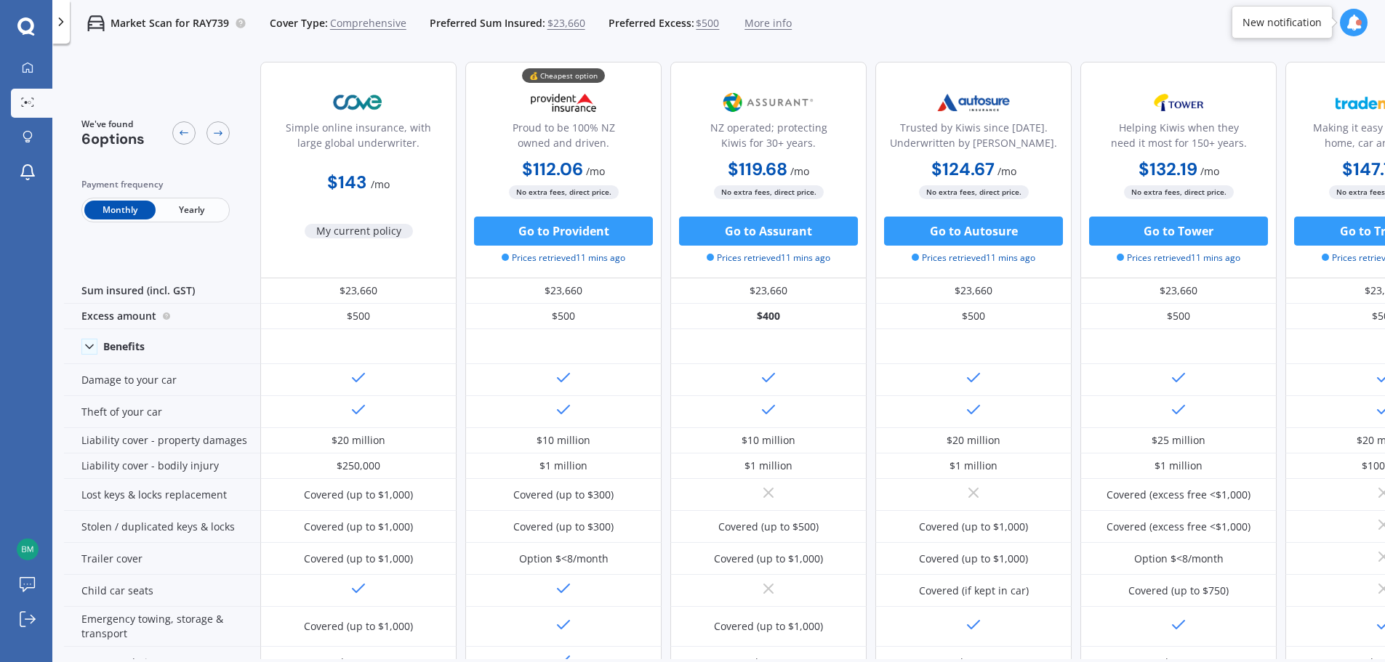
scroll to position [7, 0]
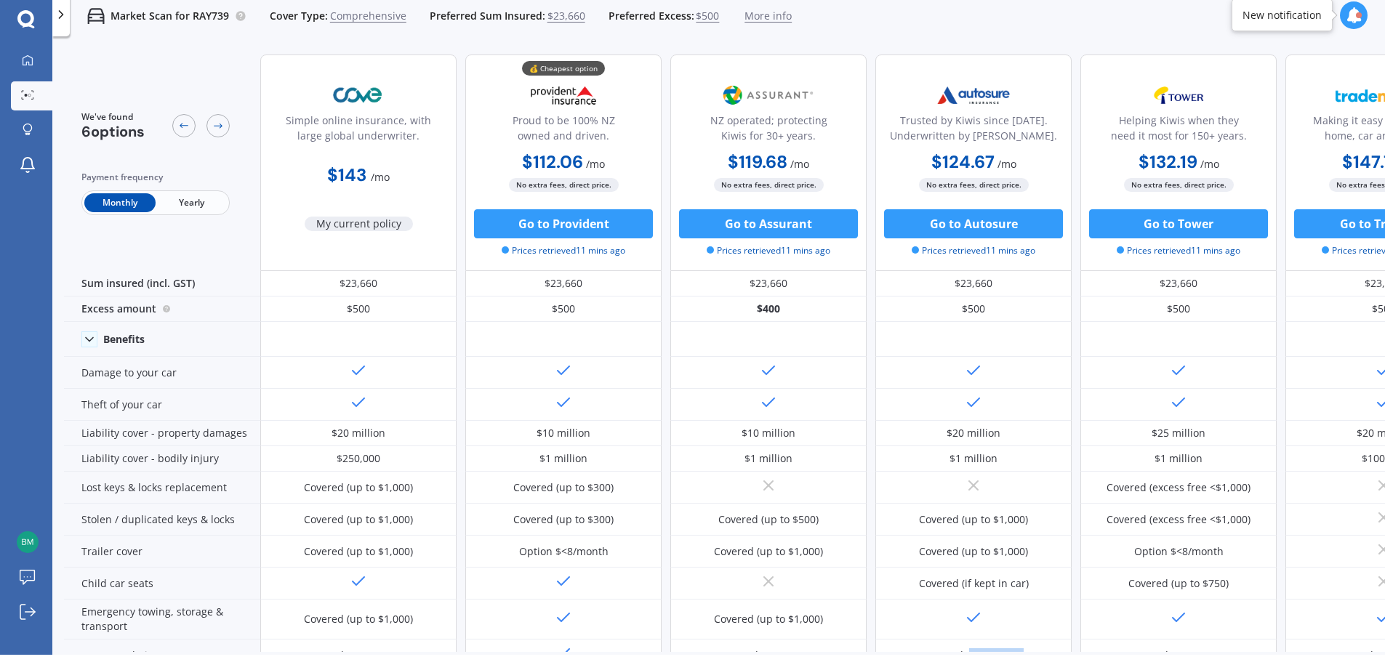
drag, startPoint x: 972, startPoint y: 660, endPoint x: 1029, endPoint y: 662, distance: 57.5
type textarea "up to $500)"
click at [1029, 655] on html "We are experiencing high volume of Market Scans . Just a heads up we will have …" at bounding box center [692, 324] width 1385 height 662
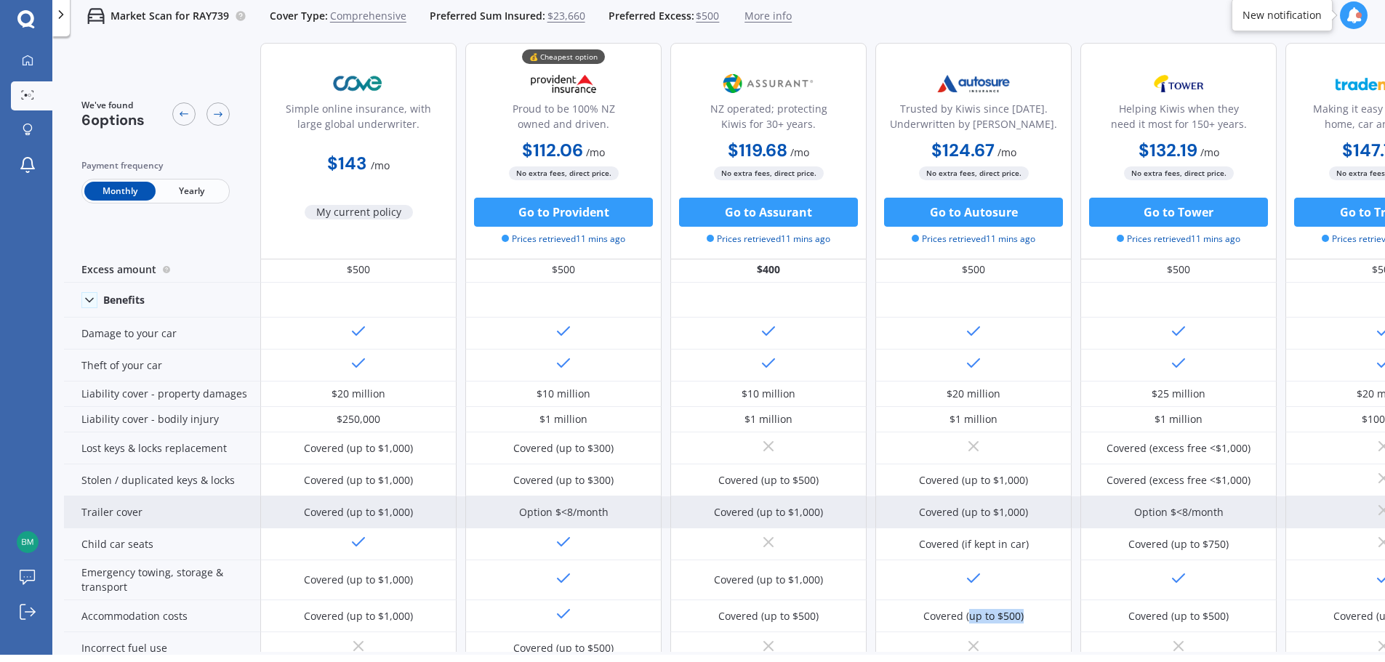
scroll to position [0, 0]
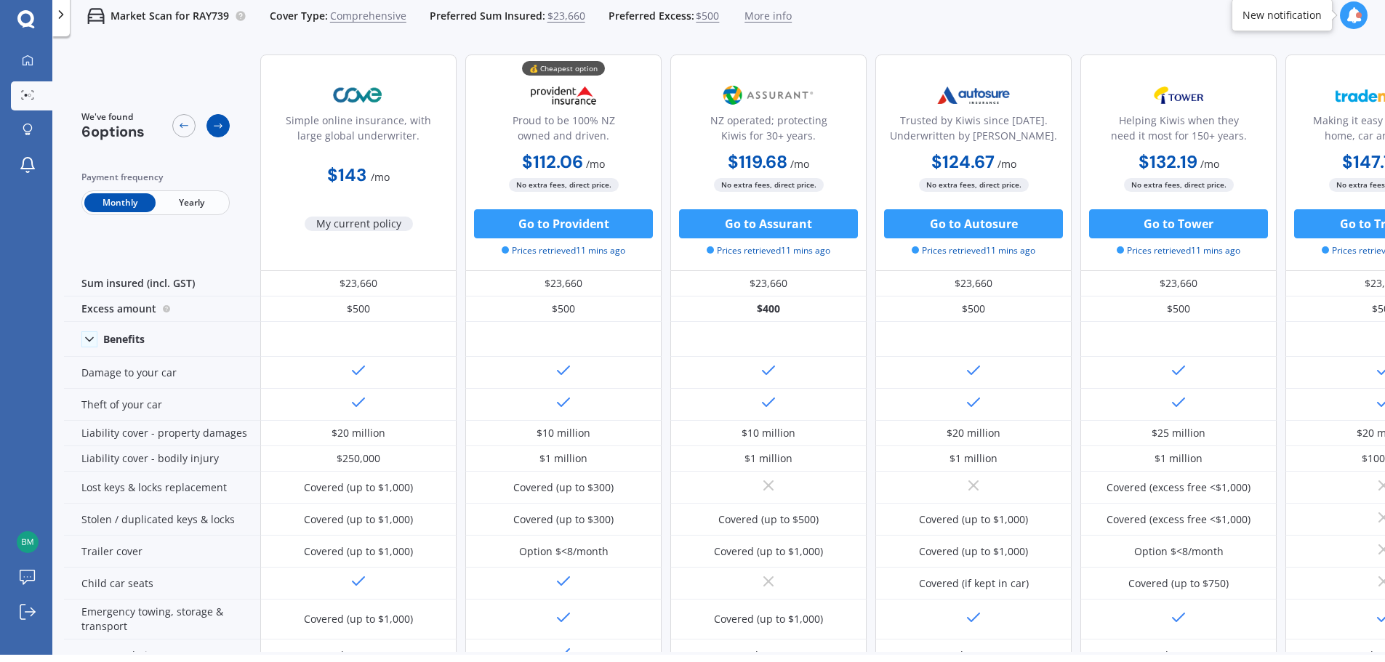
click at [217, 135] on div at bounding box center [218, 125] width 23 height 23
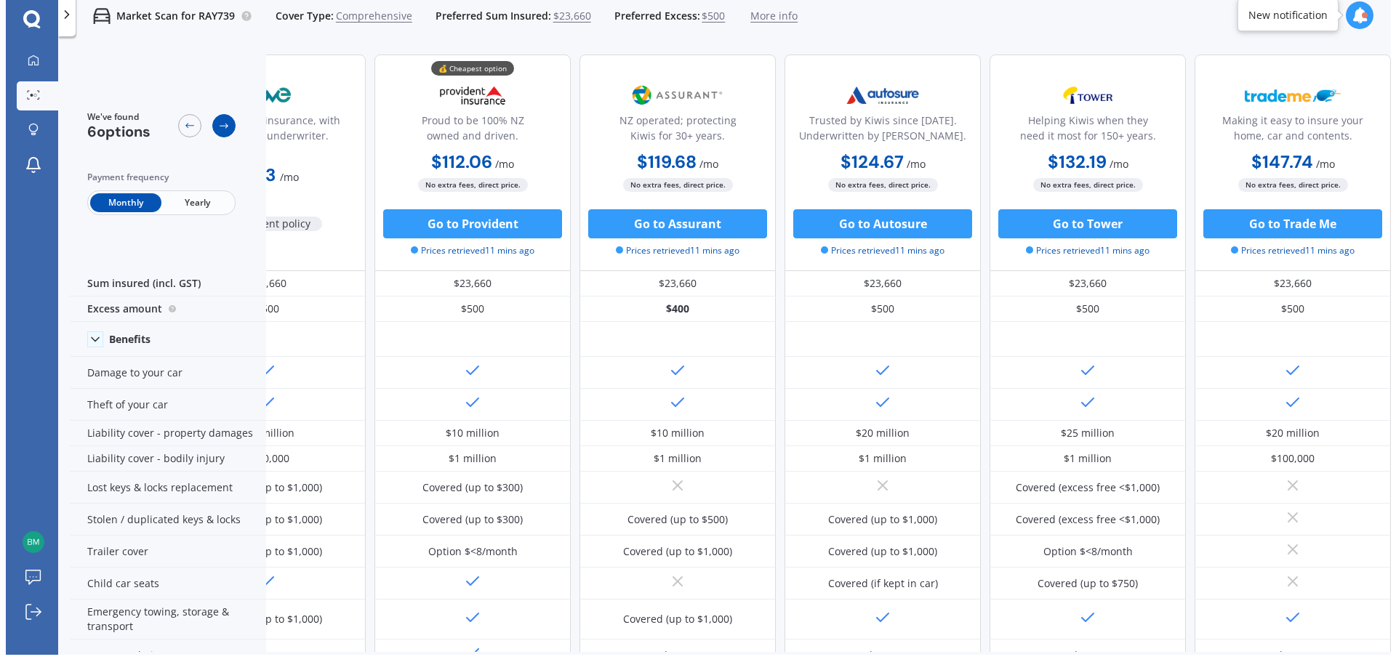
scroll to position [0, 93]
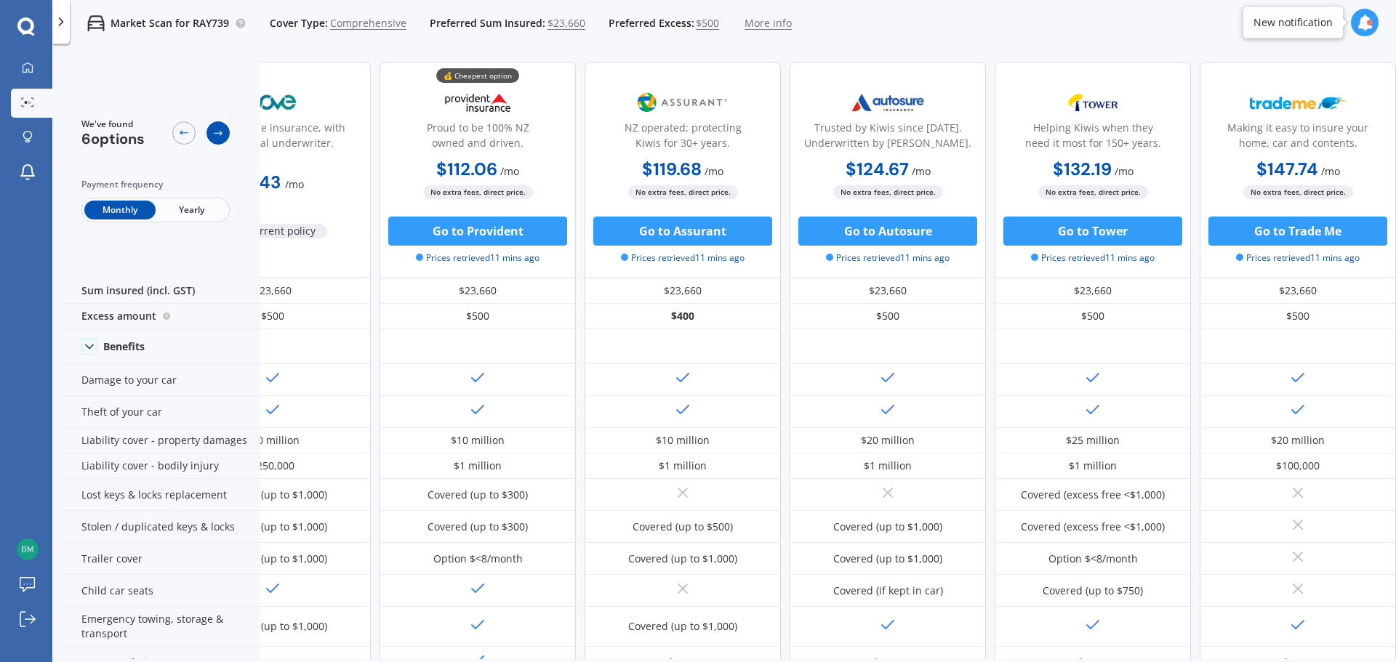
click at [213, 137] on icon at bounding box center [218, 133] width 12 height 12
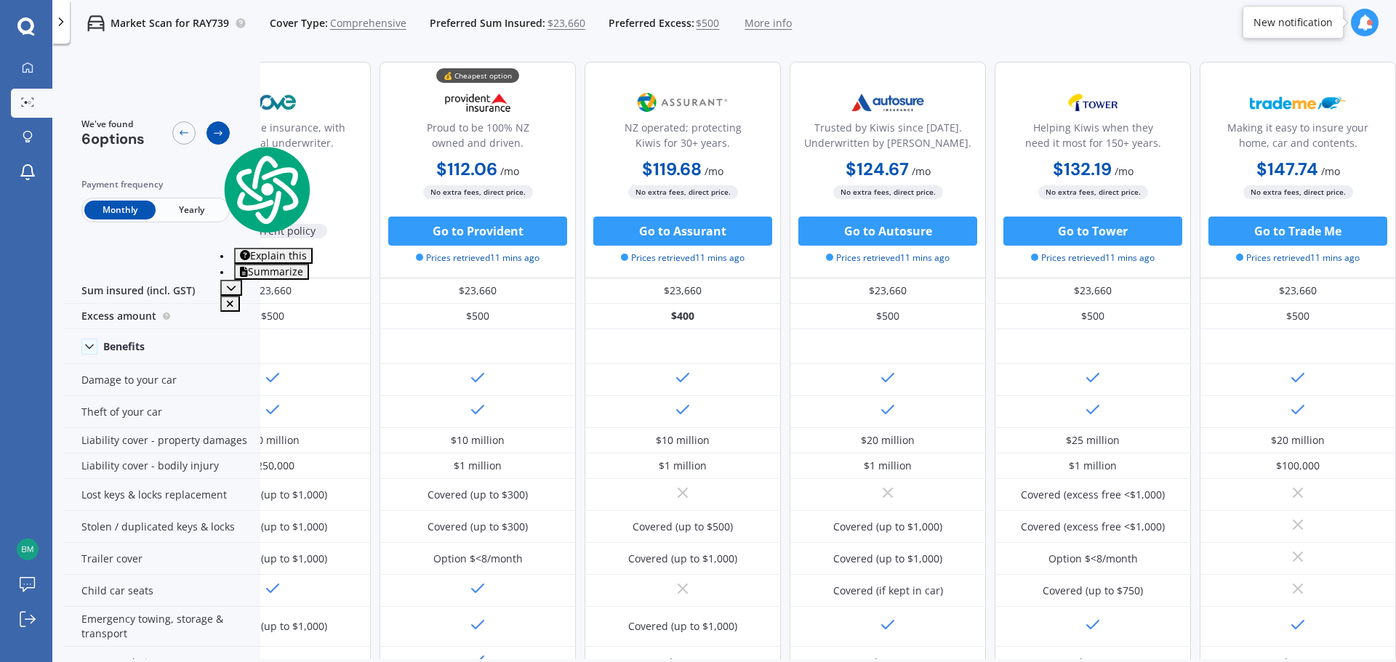
click at [215, 141] on div at bounding box center [218, 132] width 23 height 23
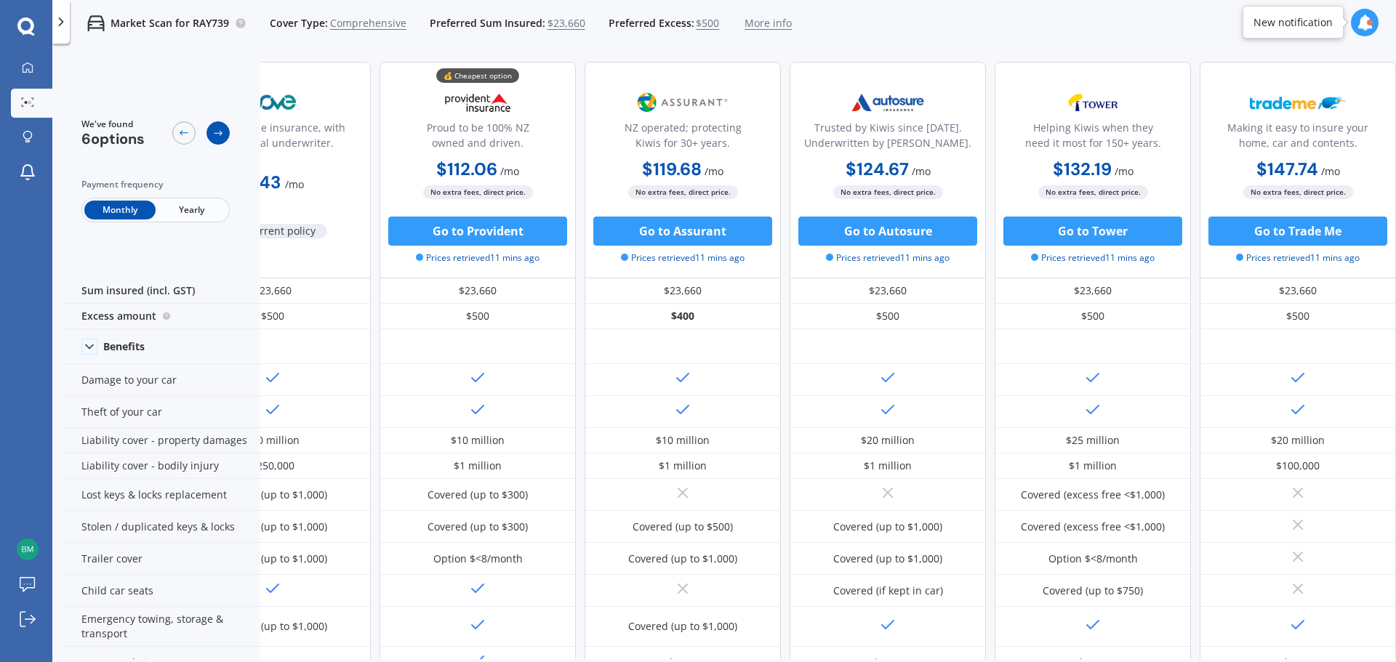
click at [218, 129] on icon at bounding box center [218, 133] width 12 height 12
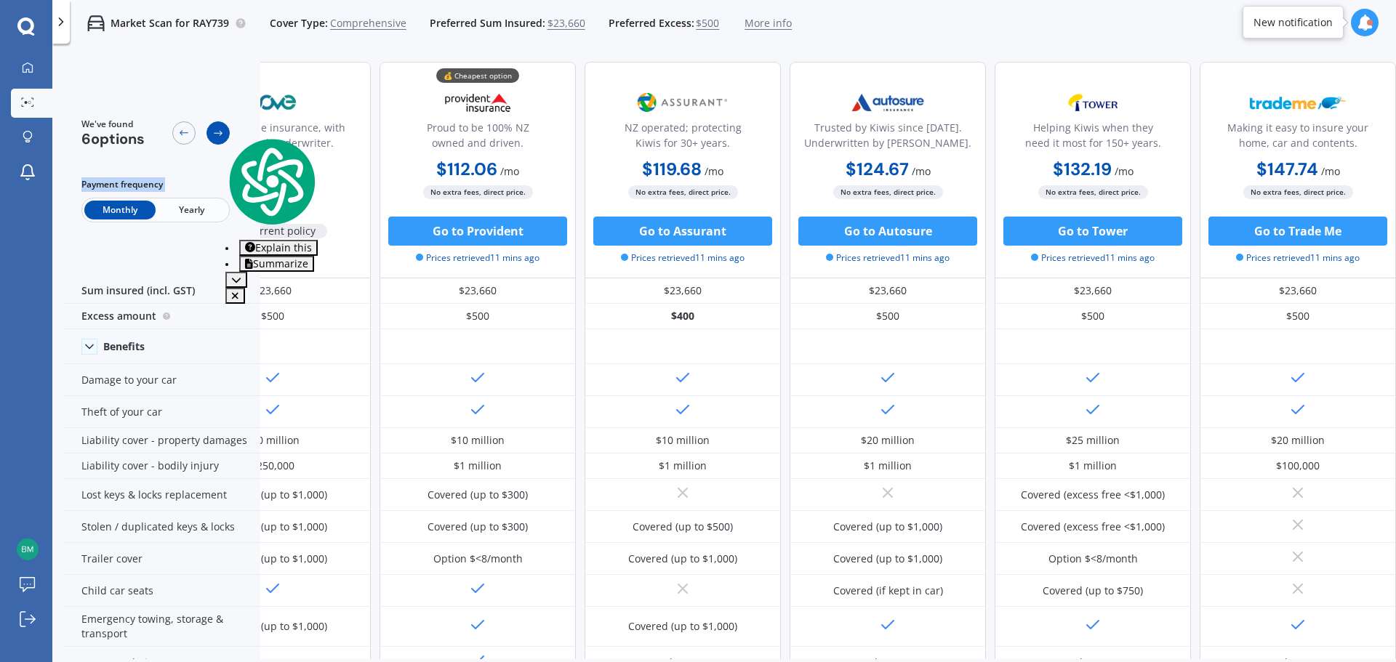
click at [218, 130] on icon at bounding box center [218, 133] width 12 height 12
drag, startPoint x: 766, startPoint y: 103, endPoint x: 673, endPoint y: 100, distance: 93.9
click at [673, 100] on div "NZ operated; protecting Kiwis for 30+ years. $119.68 / mo $1,436.14 / yr $119.6…" at bounding box center [683, 170] width 196 height 217
click at [764, 93] on div "NZ operated; protecting Kiwis for 30+ years. $119.68 / mo $1,436.14 / yr $119.6…" at bounding box center [683, 170] width 196 height 217
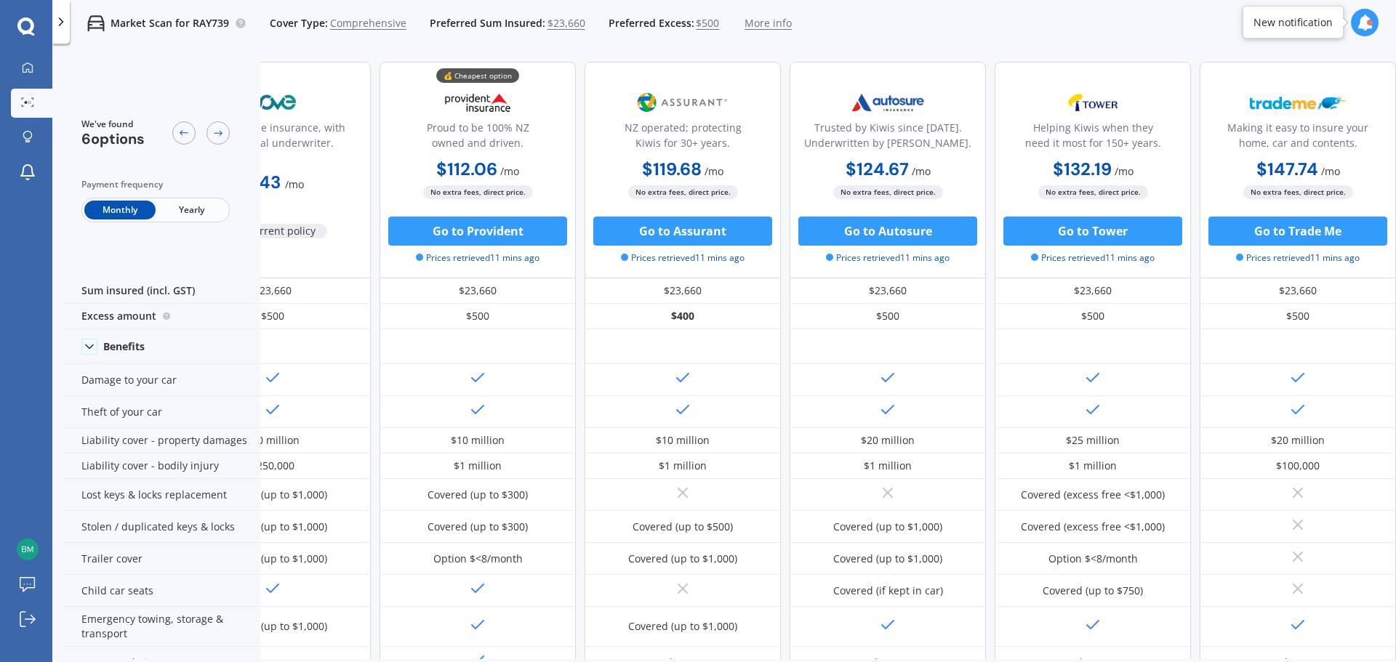
click at [700, 43] on div "Market Scan for RAY739 Cover Type: Comprehensive Preferred Sum Insured: $23,660…" at bounding box center [431, 23] width 722 height 47
click at [767, 24] on span "More info" at bounding box center [768, 23] width 47 height 15
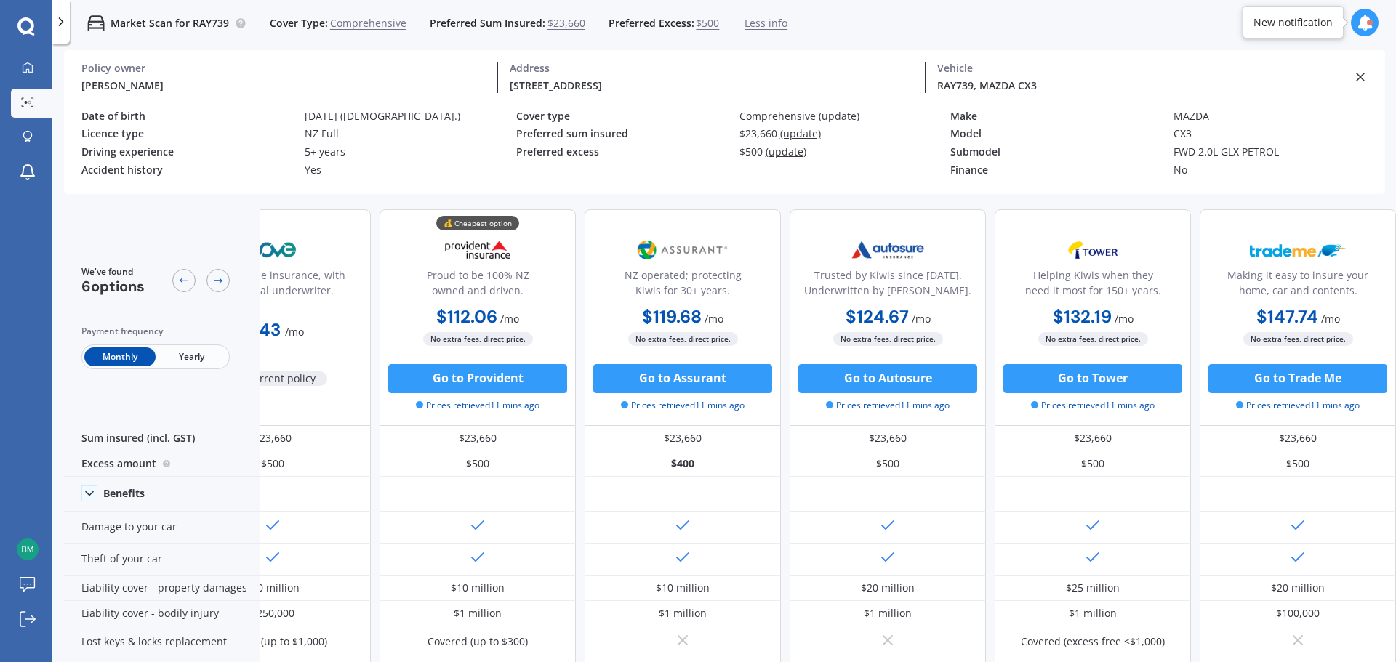
scroll to position [73, 93]
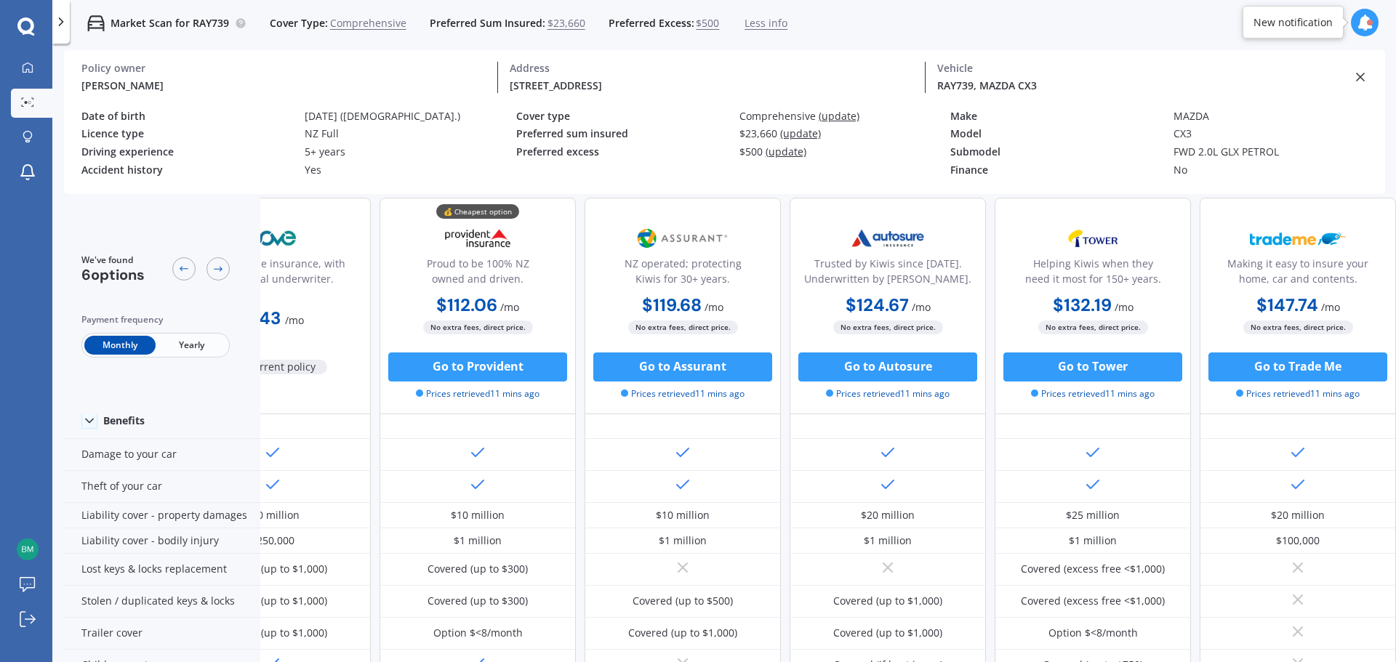
click at [247, 169] on div "Accident history" at bounding box center [187, 170] width 212 height 12
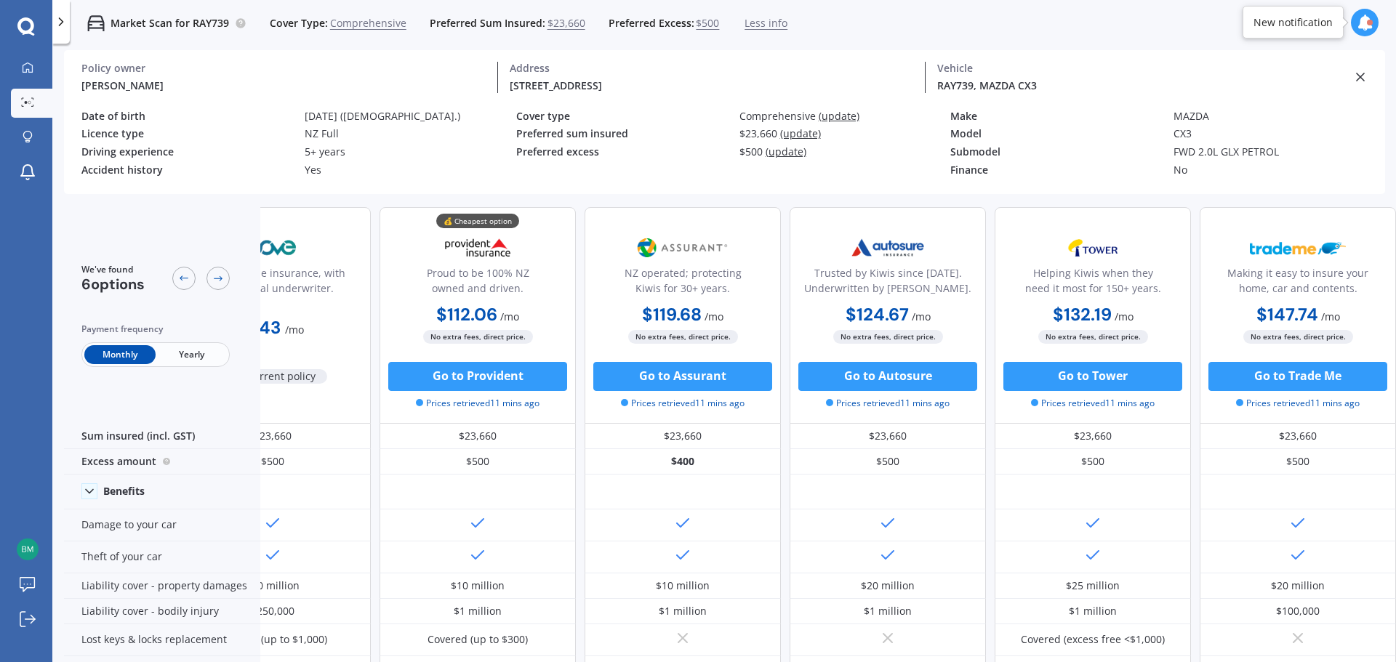
scroll to position [0, 93]
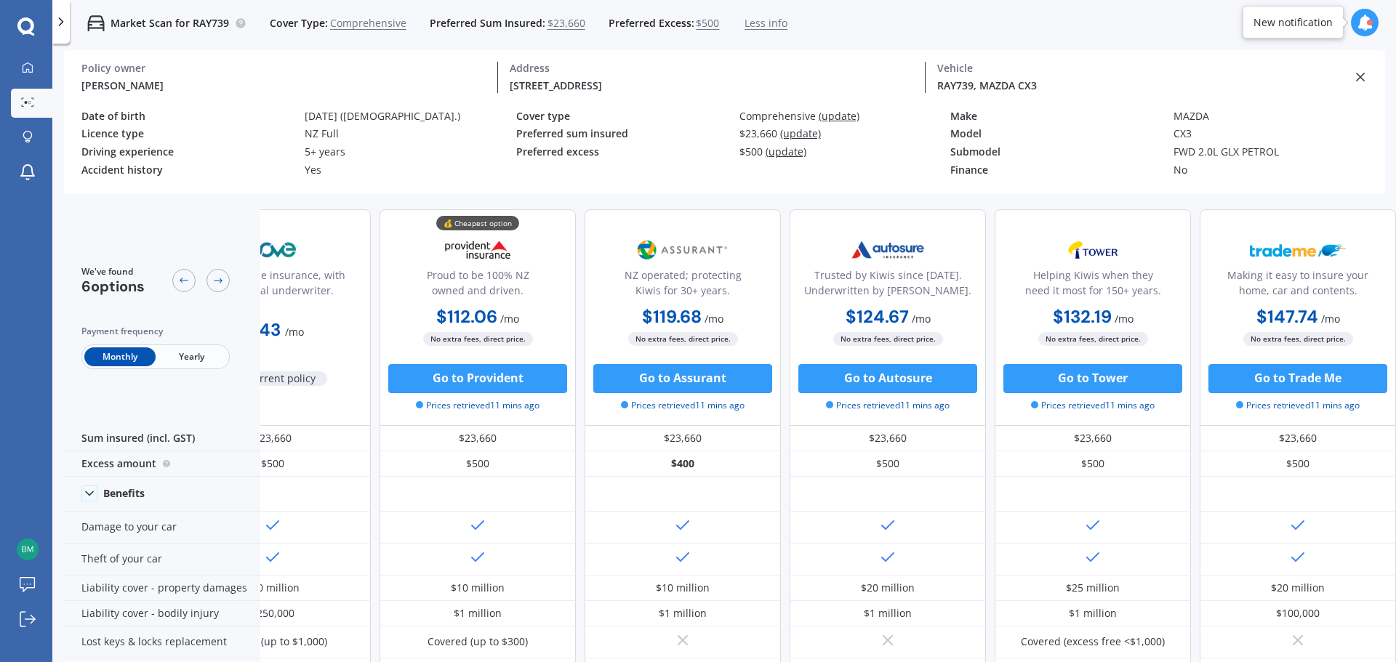
drag, startPoint x: 414, startPoint y: 164, endPoint x: 403, endPoint y: 171, distance: 13.7
click at [413, 166] on div "Yes" at bounding box center [411, 170] width 212 height 12
click at [423, 191] on div "Policy owner [PERSON_NAME] Address [STREET_ADDRESS][GEOGRAPHIC_DATA] ) RAY739, …" at bounding box center [724, 149] width 1321 height 89
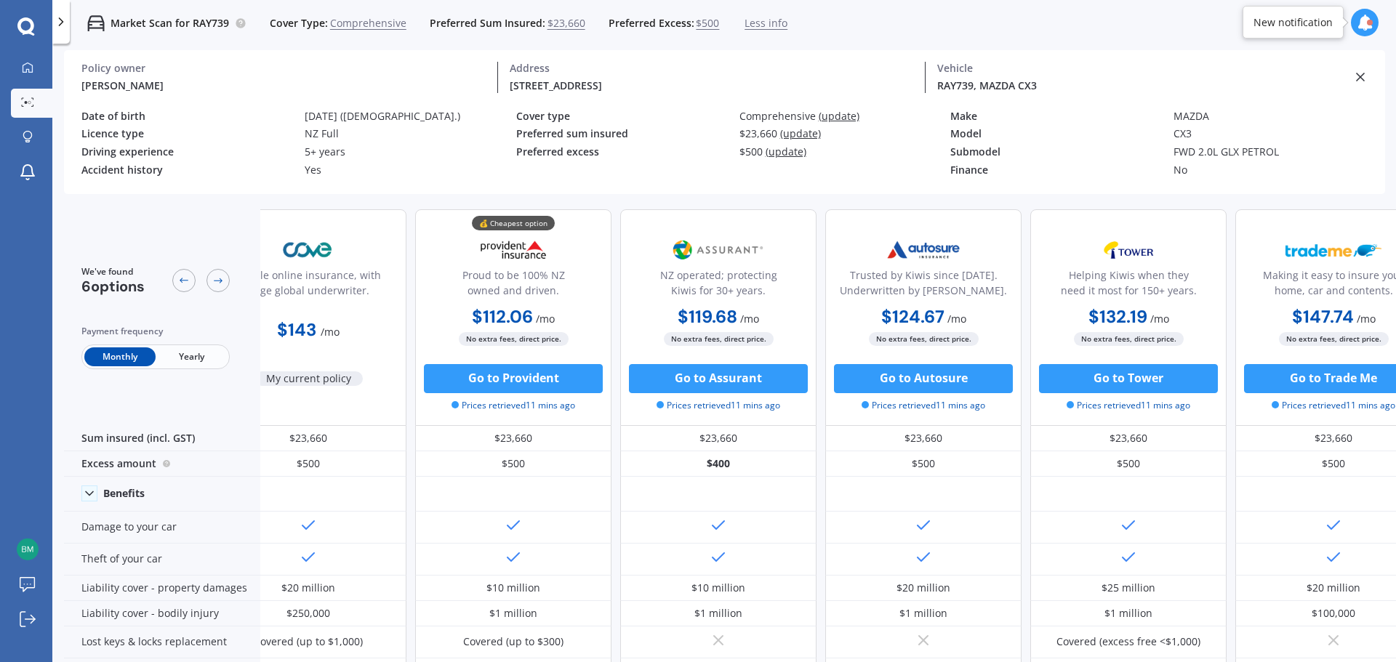
scroll to position [0, 0]
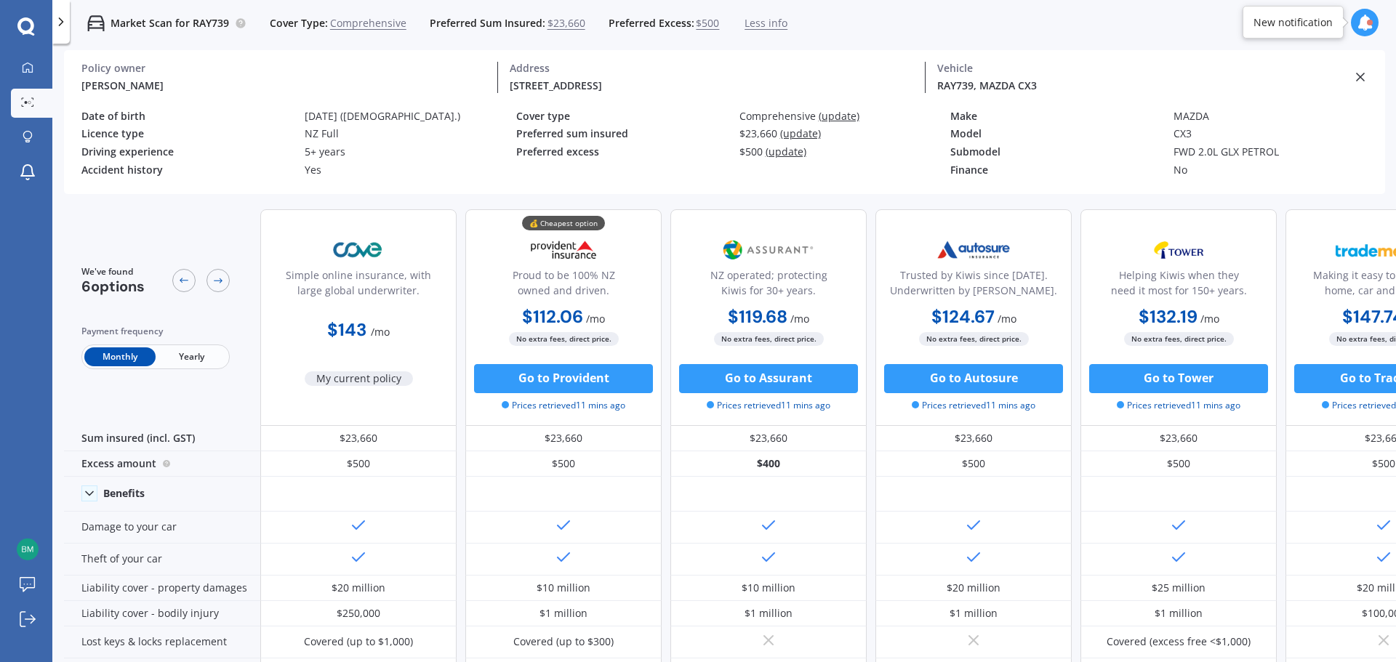
drag, startPoint x: 595, startPoint y: 215, endPoint x: 373, endPoint y: 217, distance: 221.8
click at [1366, 17] on icon at bounding box center [1365, 23] width 16 height 16
